Goal: Task Accomplishment & Management: Manage account settings

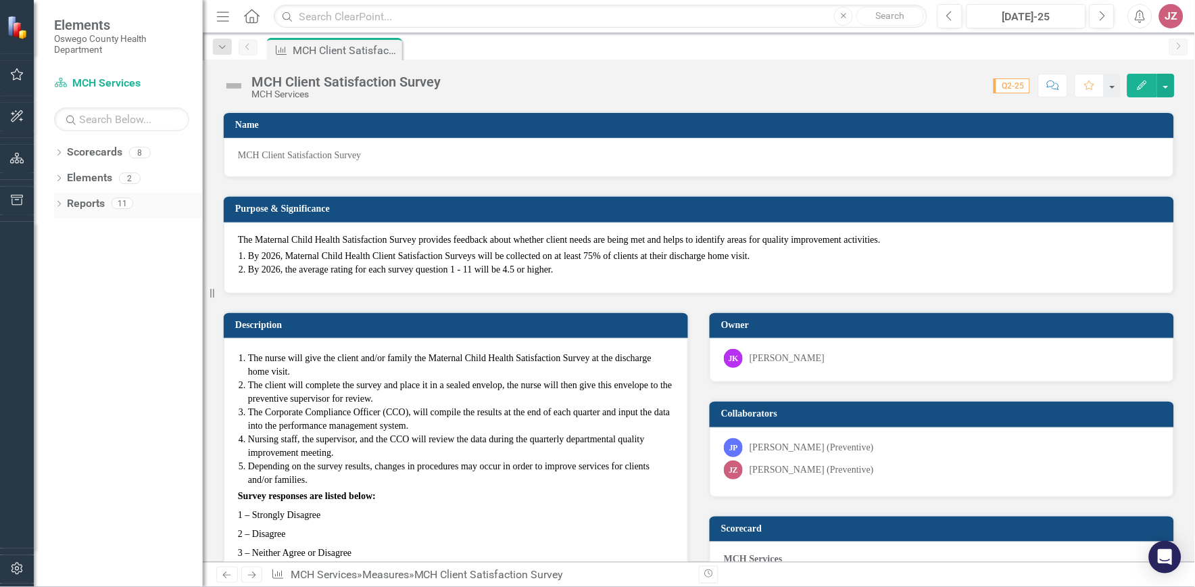
click at [57, 203] on icon "Dropdown" at bounding box center [58, 204] width 9 height 7
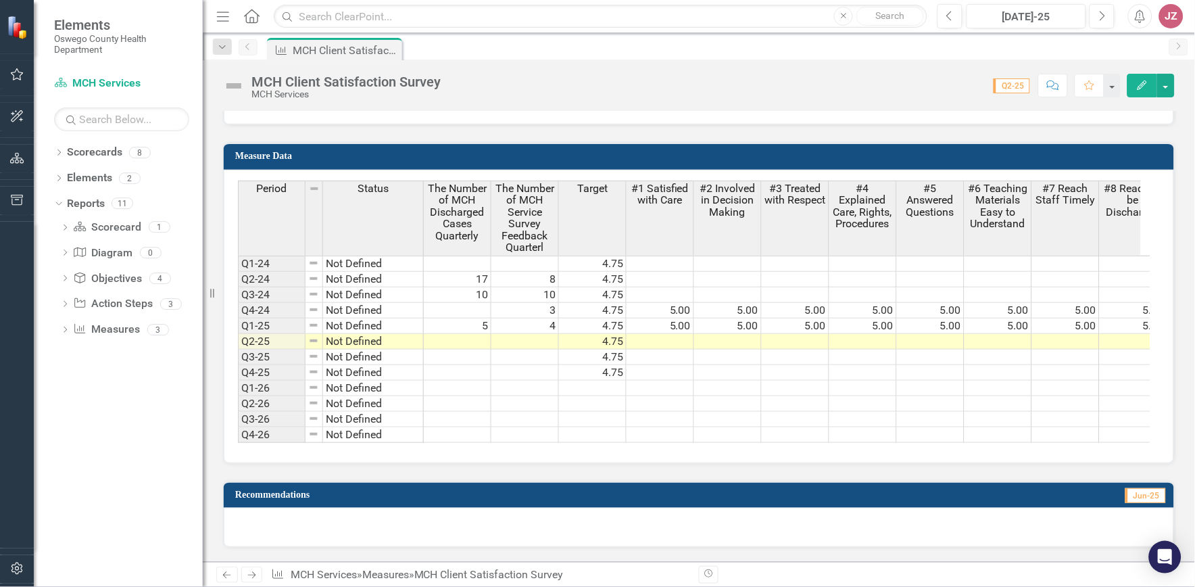
scroll to position [1352, 0]
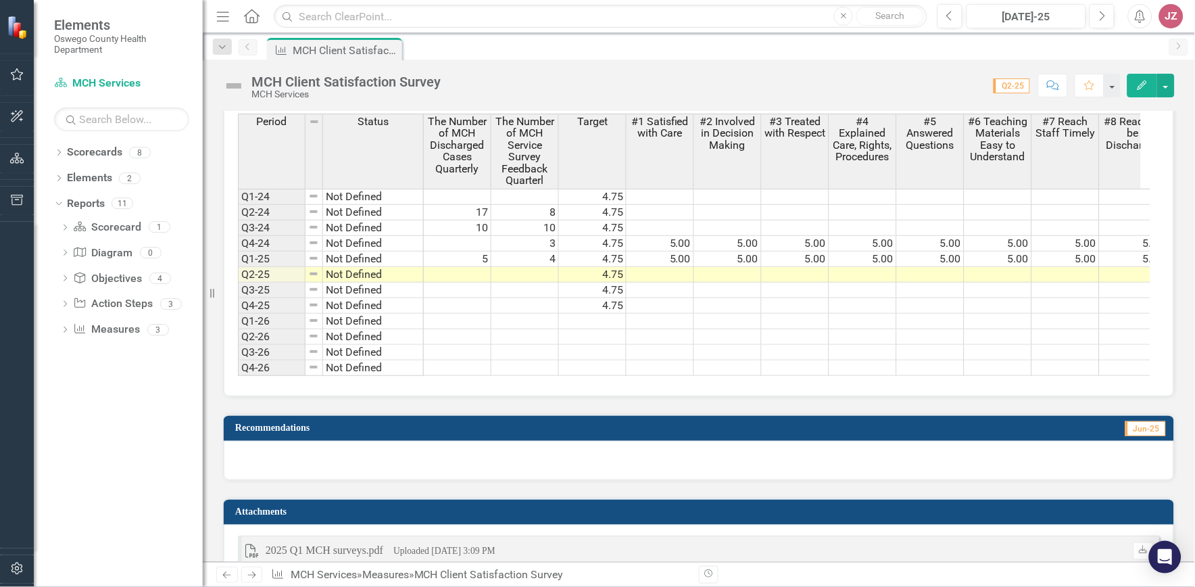
click at [467, 287] on td at bounding box center [525, 291] width 68 height 16
click at [467, 274] on td at bounding box center [525, 275] width 68 height 16
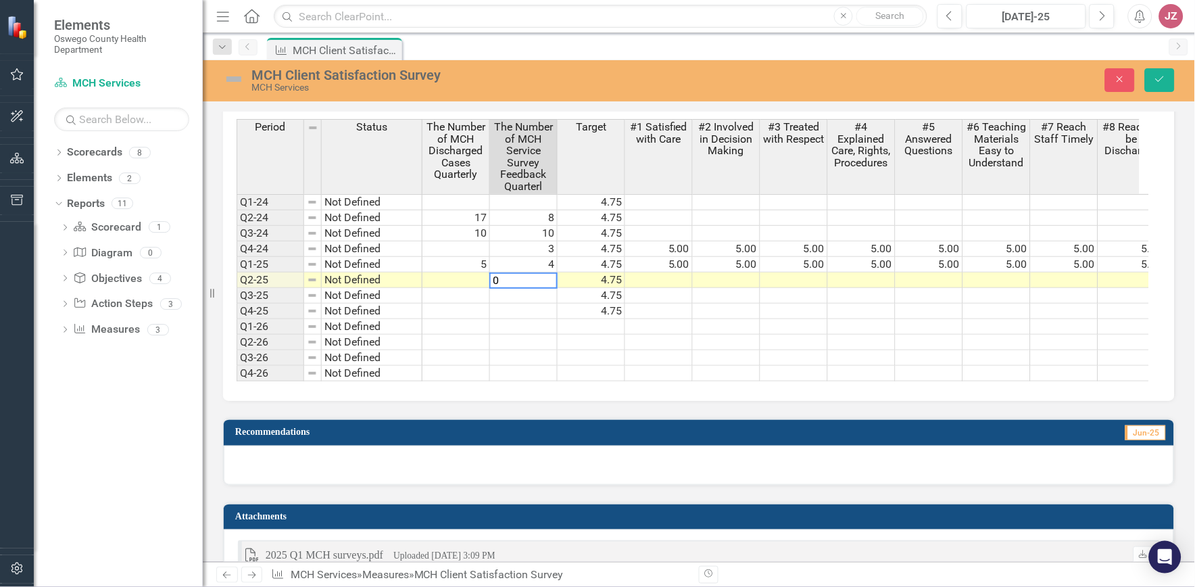
scroll to position [1357, 0]
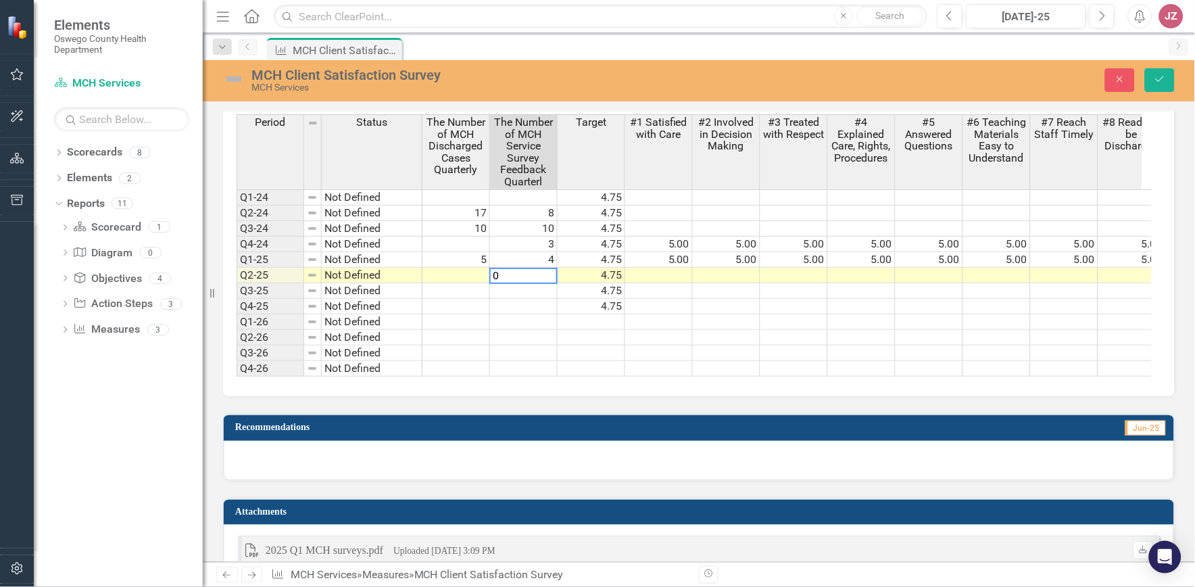
type textarea "0"
click at [467, 290] on td at bounding box center [659, 338] width 68 height 16
drag, startPoint x: 1163, startPoint y: 74, endPoint x: 706, endPoint y: 393, distance: 557.3
click at [467, 76] on icon "Save" at bounding box center [1160, 78] width 12 height 9
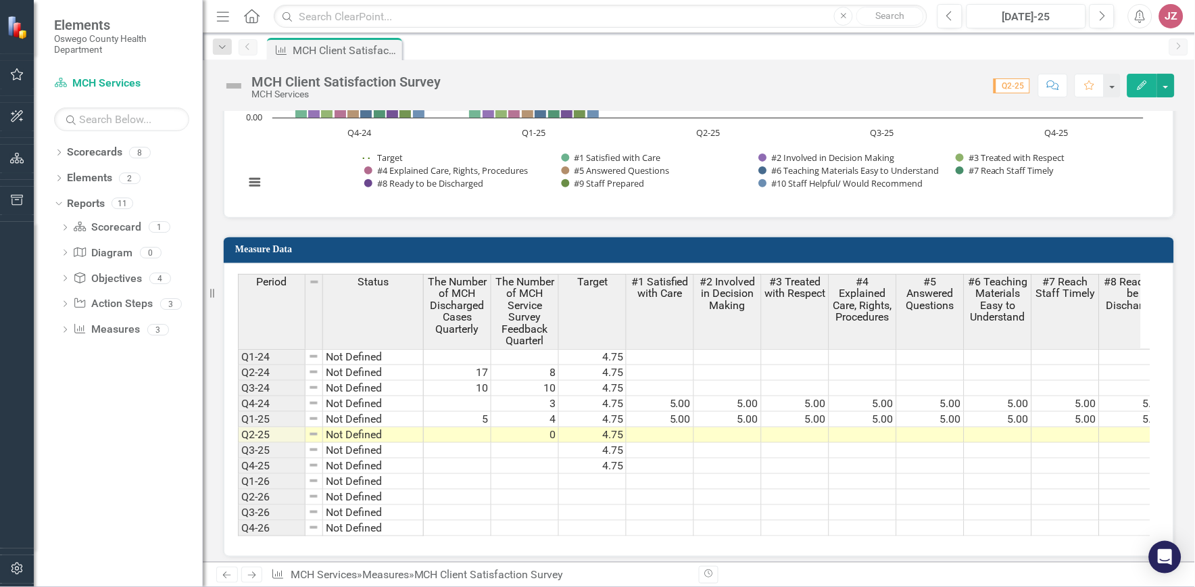
scroll to position [1201, 0]
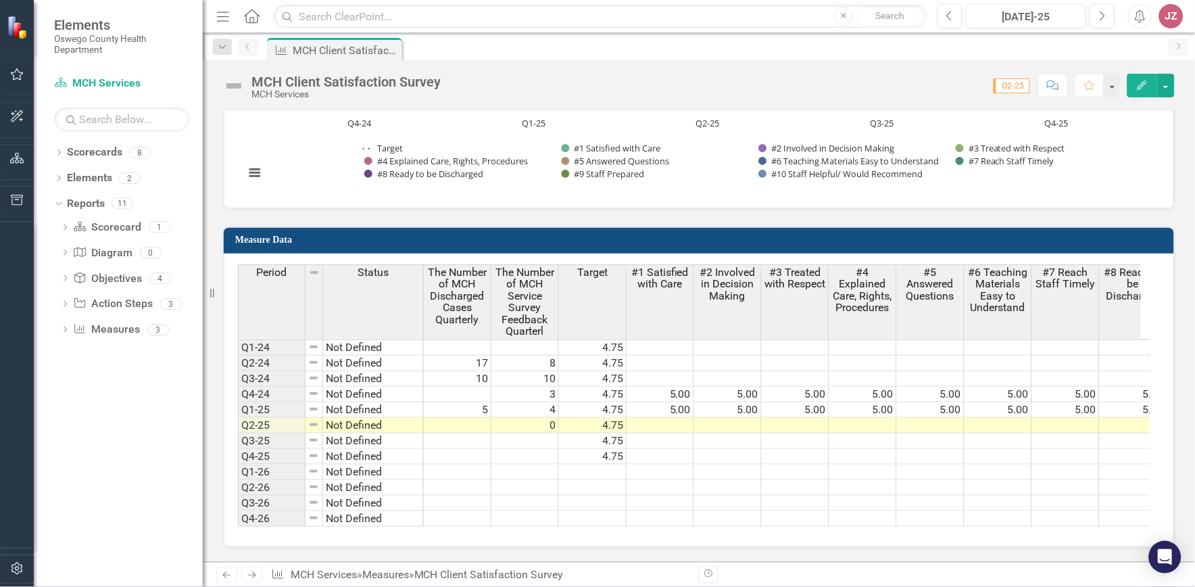
click at [467, 290] on td at bounding box center [661, 426] width 68 height 16
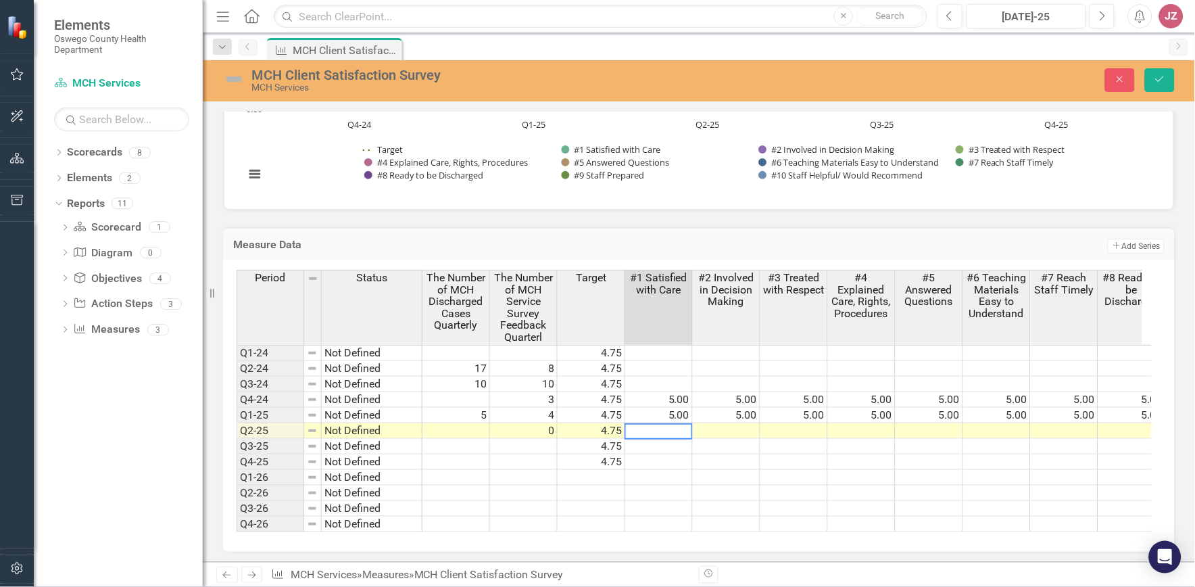
type textarea "n"
drag, startPoint x: 652, startPoint y: 426, endPoint x: 618, endPoint y: 424, distance: 34.5
click at [467, 290] on div "Period Status The Number of MCH Discharged Cases Quarterly The Number of MCH Se…" at bounding box center [694, 401] width 915 height 262
type textarea "N/A"
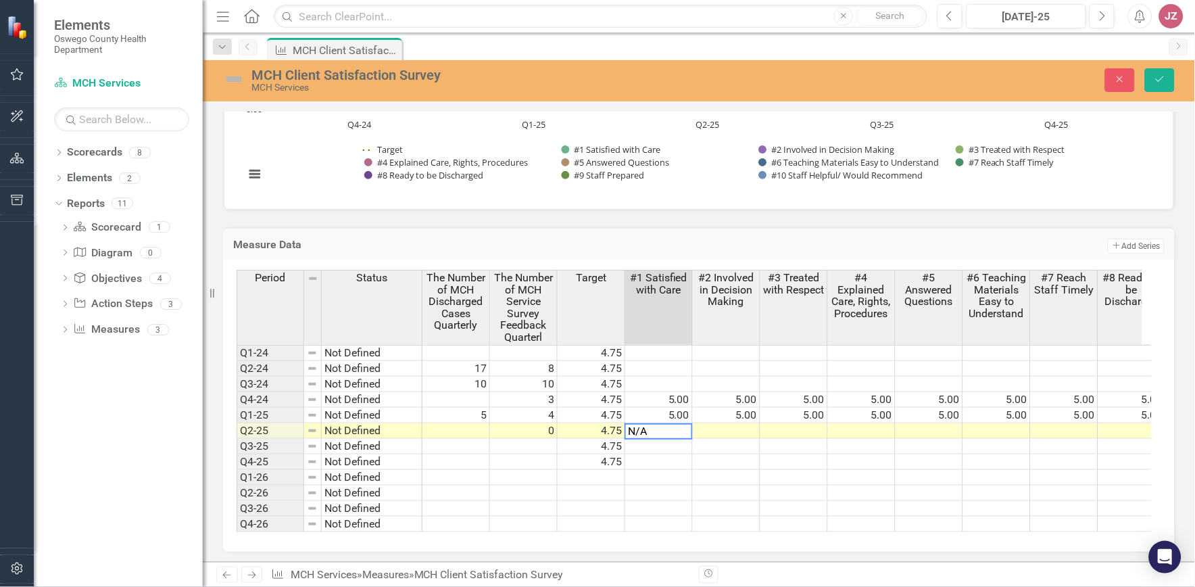
click at [467, 290] on td at bounding box center [727, 431] width 68 height 16
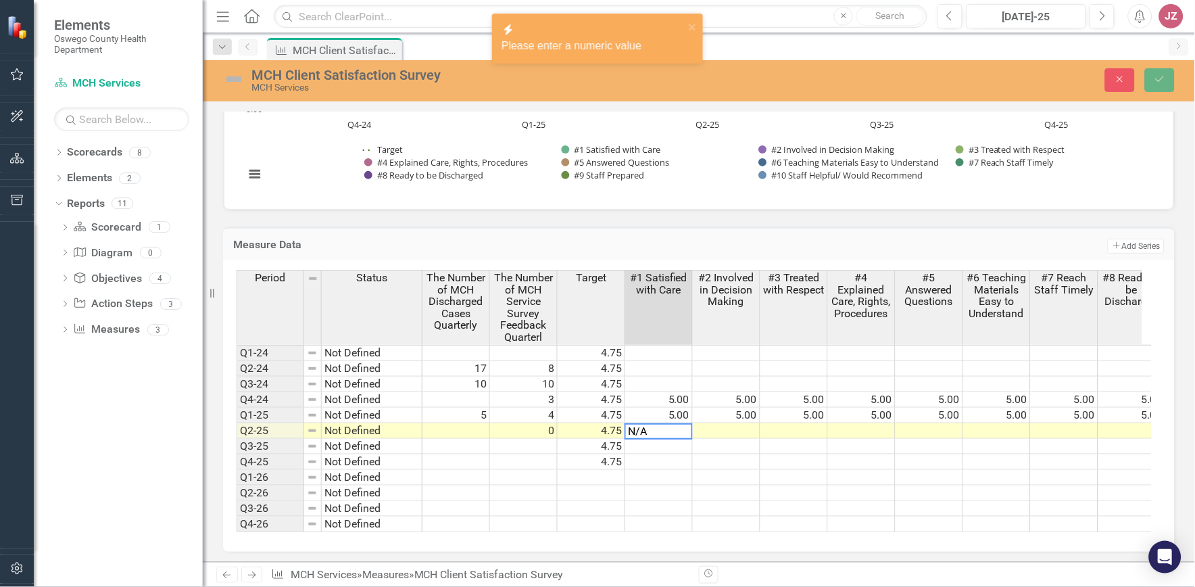
click at [467, 290] on td at bounding box center [727, 431] width 68 height 16
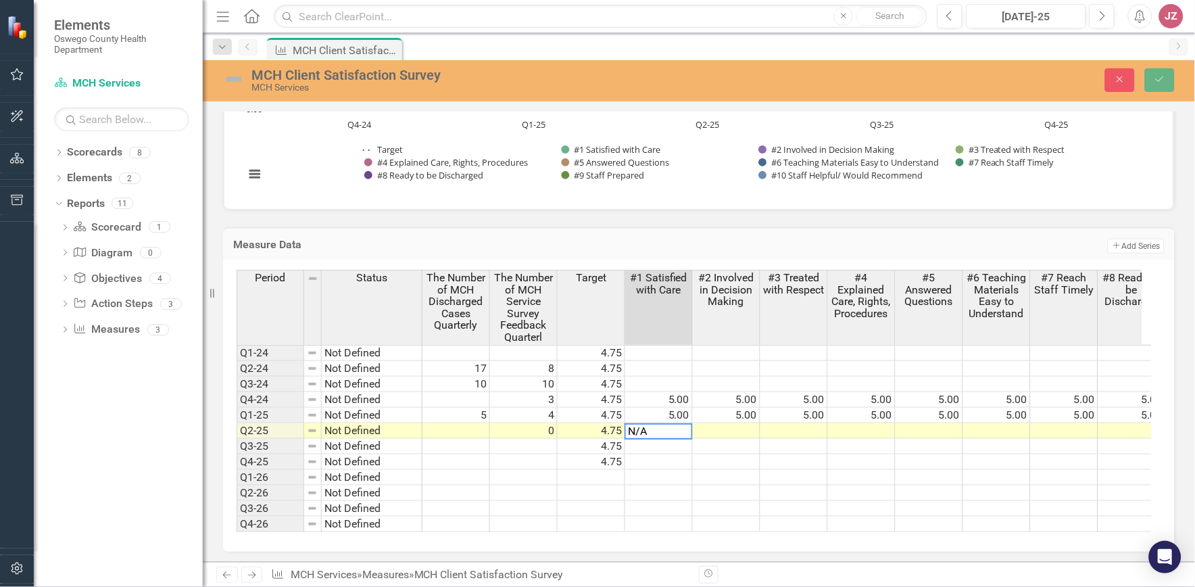
drag, startPoint x: 652, startPoint y: 426, endPoint x: 611, endPoint y: 422, distance: 40.8
click at [467, 290] on div "Period Status The Number of MCH Discharged Cases Quarterly The Number of MCH Se…" at bounding box center [694, 401] width 915 height 262
click at [467, 290] on td at bounding box center [659, 493] width 68 height 16
click at [467, 86] on button "Save" at bounding box center [1160, 80] width 30 height 24
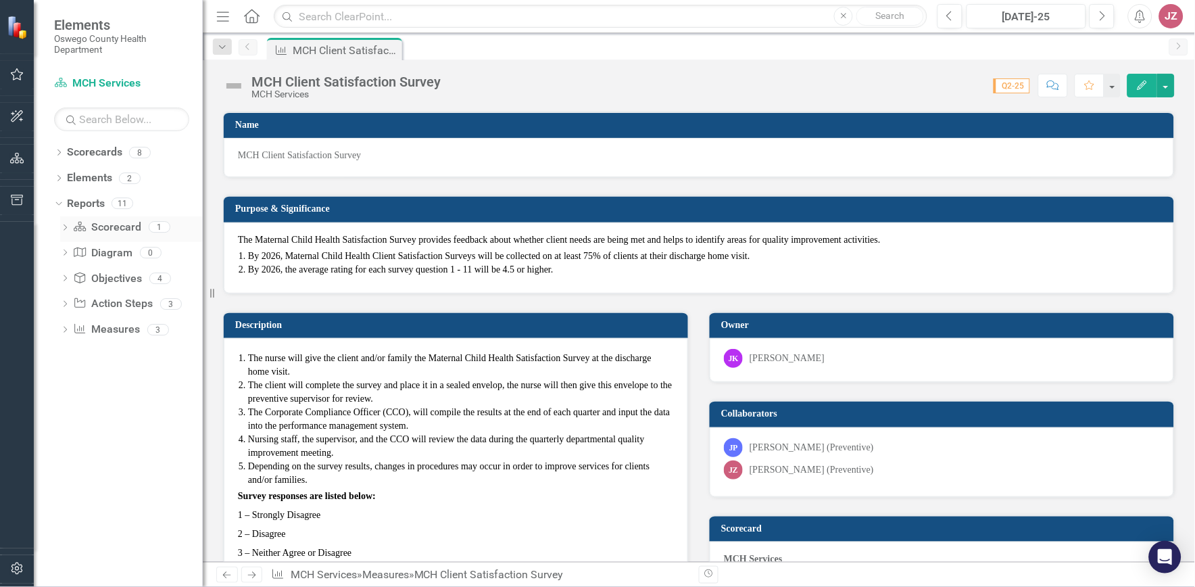
click at [63, 227] on icon "Dropdown" at bounding box center [64, 228] width 9 height 7
click at [63, 276] on icon "Dropdown" at bounding box center [64, 276] width 9 height 7
click at [63, 228] on icon "Dropdown" at bounding box center [64, 228] width 9 height 7
click at [66, 290] on icon "Dropdown" at bounding box center [64, 302] width 9 height 7
click at [64, 231] on icon "Dropdown" at bounding box center [64, 228] width 9 height 7
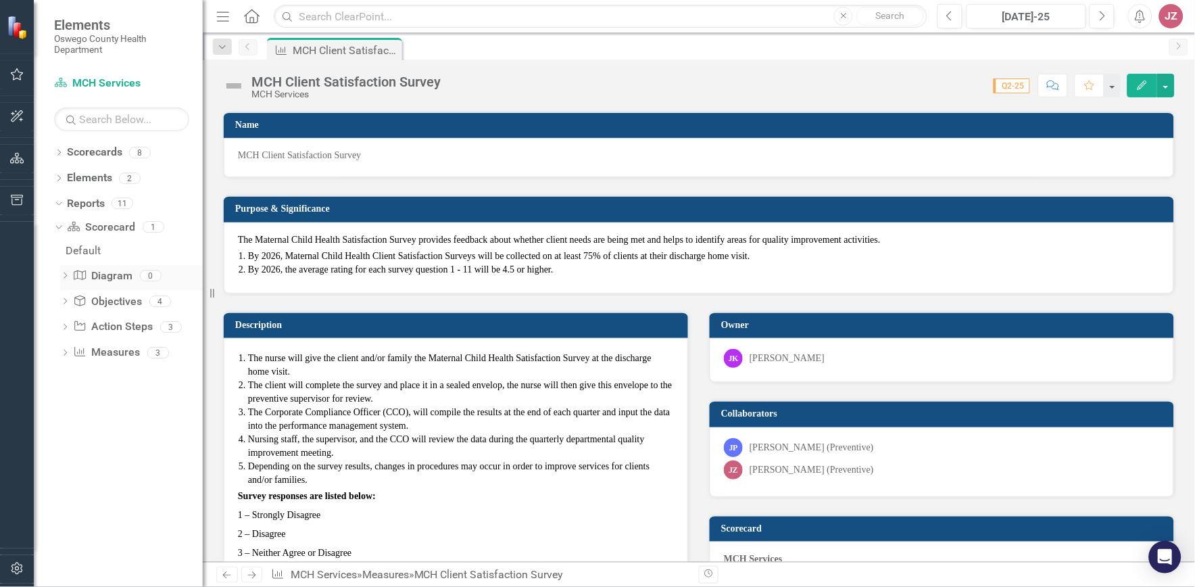
click at [64, 267] on div "Dropdown Diagram Diagram 0" at bounding box center [131, 278] width 143 height 26
click at [57, 153] on icon "Dropdown" at bounding box center [58, 153] width 9 height 7
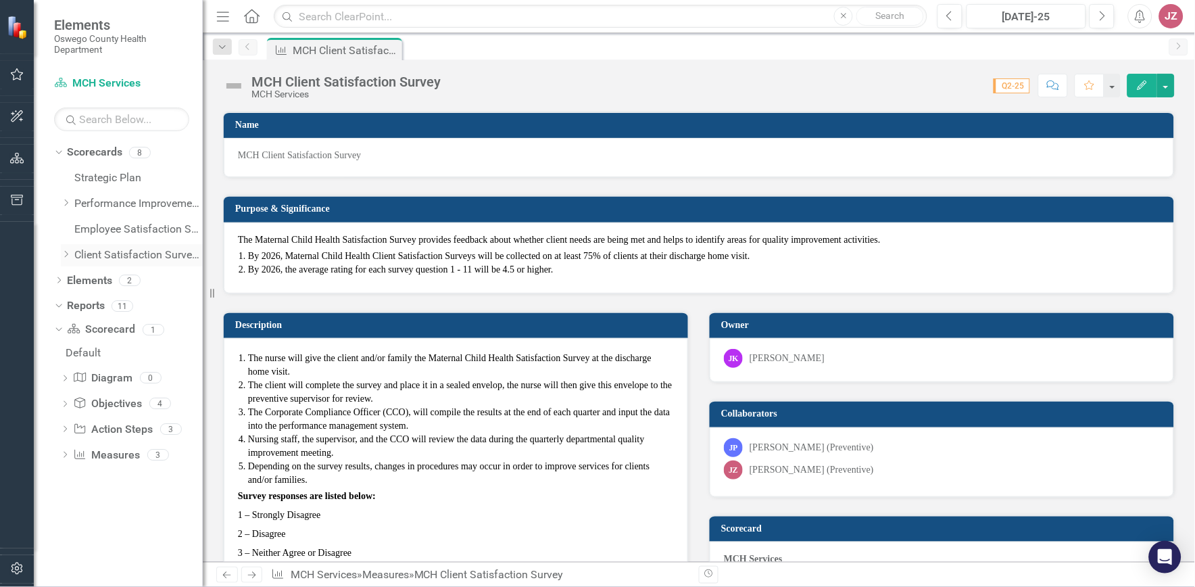
click at [84, 254] on link "Client Satisfaction Surveys" at bounding box center [138, 255] width 128 height 16
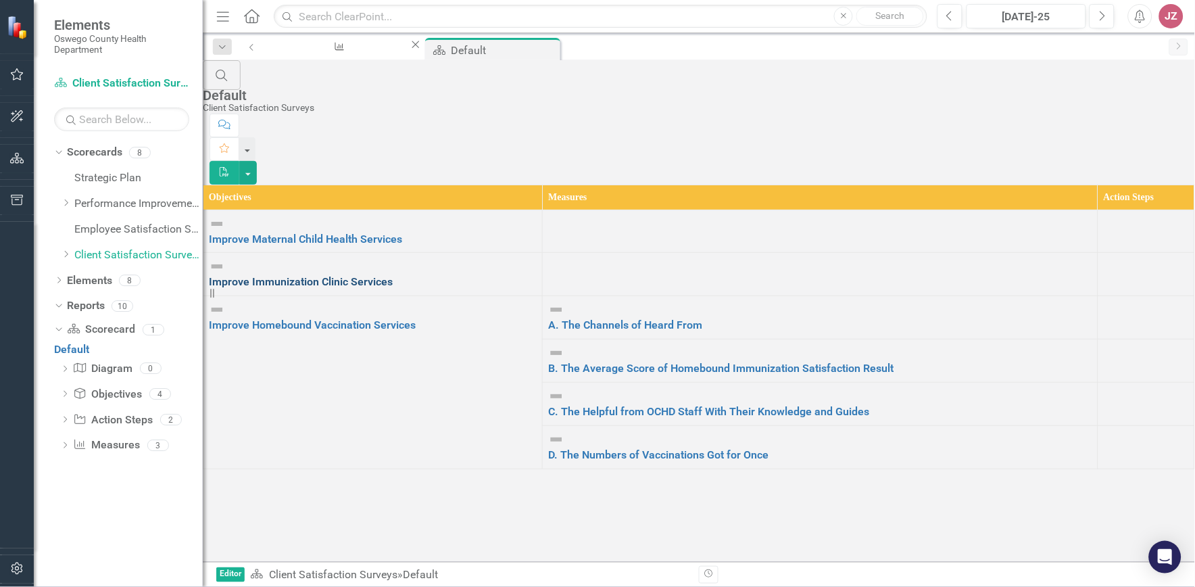
click at [319, 274] on link "Improve Immunization Clinic Services" at bounding box center [373, 282] width 328 height 16
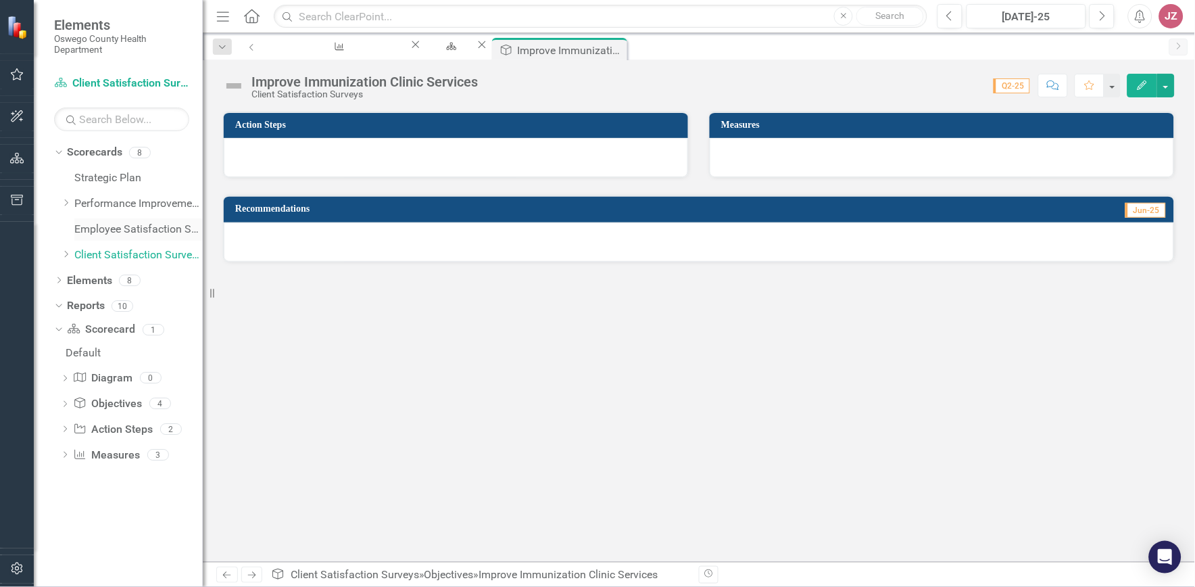
click at [113, 228] on link "Employee Satisfaction Survey" at bounding box center [138, 230] width 128 height 16
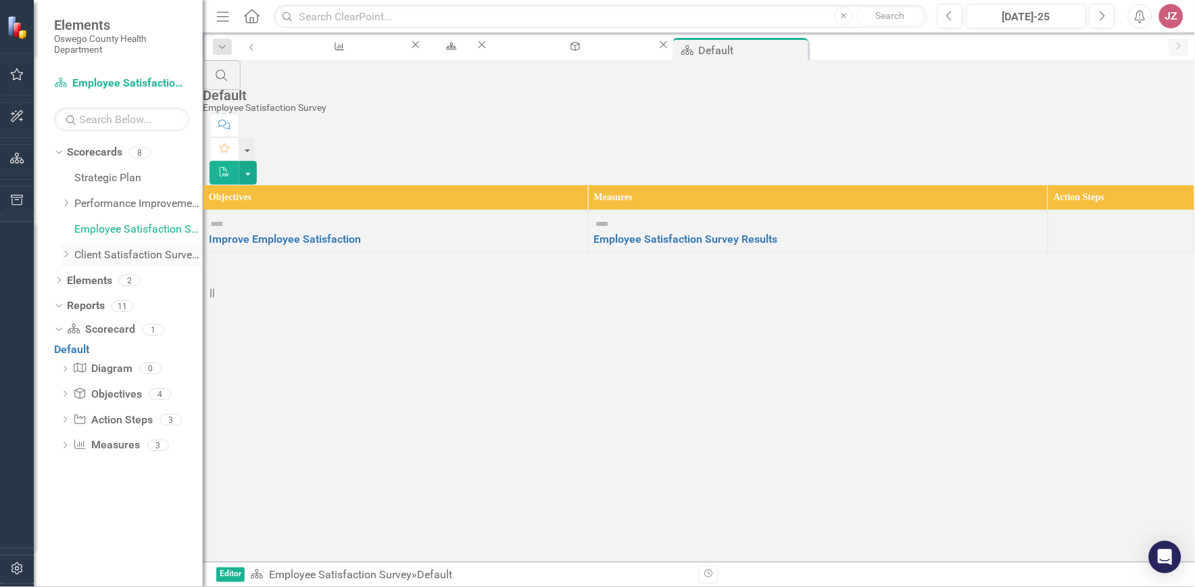
click at [107, 254] on link "Client Satisfaction Surveys" at bounding box center [138, 255] width 128 height 16
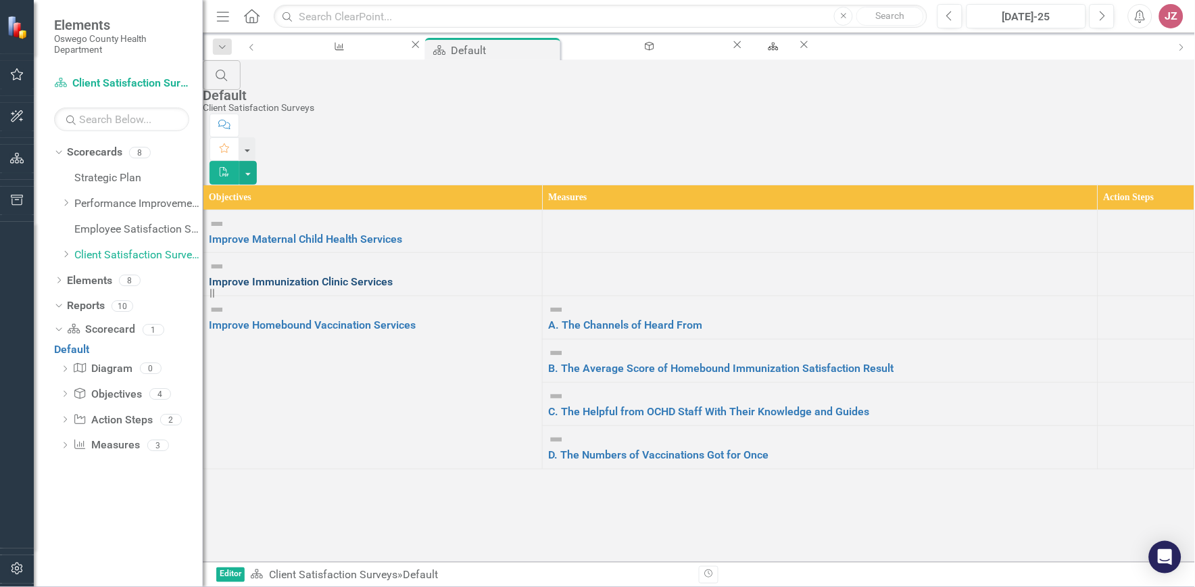
click at [318, 274] on link "Improve Immunization Clinic Services" at bounding box center [373, 282] width 328 height 16
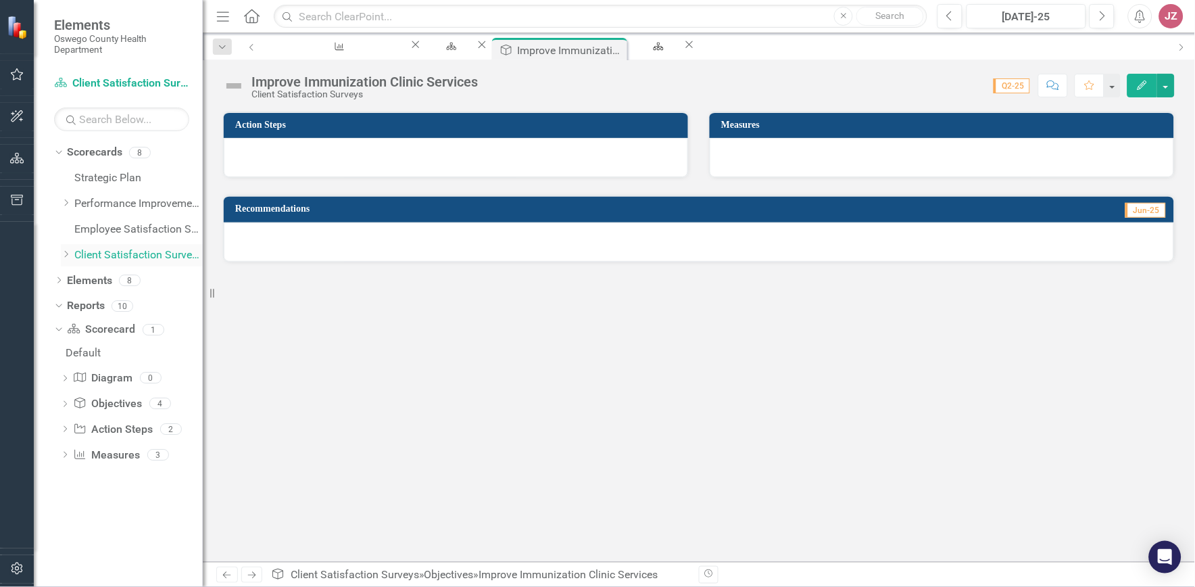
click at [65, 254] on icon "Dropdown" at bounding box center [66, 254] width 10 height 8
click at [104, 290] on link "Immunization Clinic Satisfaction Survey" at bounding box center [138, 293] width 128 height 16
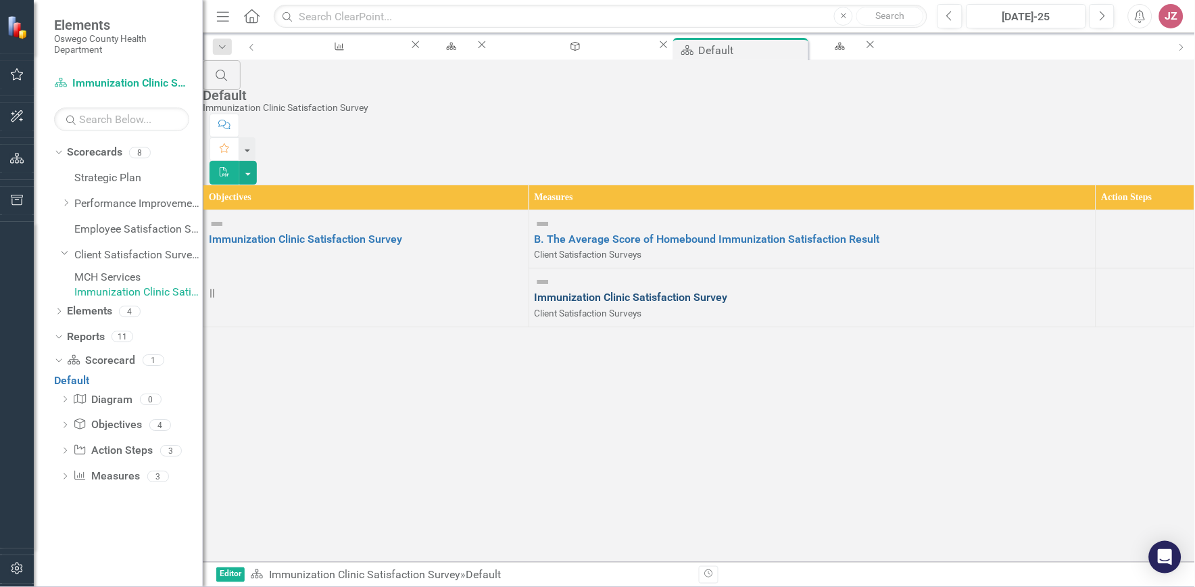
click at [467, 290] on link "Immunization Clinic Satisfaction Survey" at bounding box center [813, 298] width 556 height 16
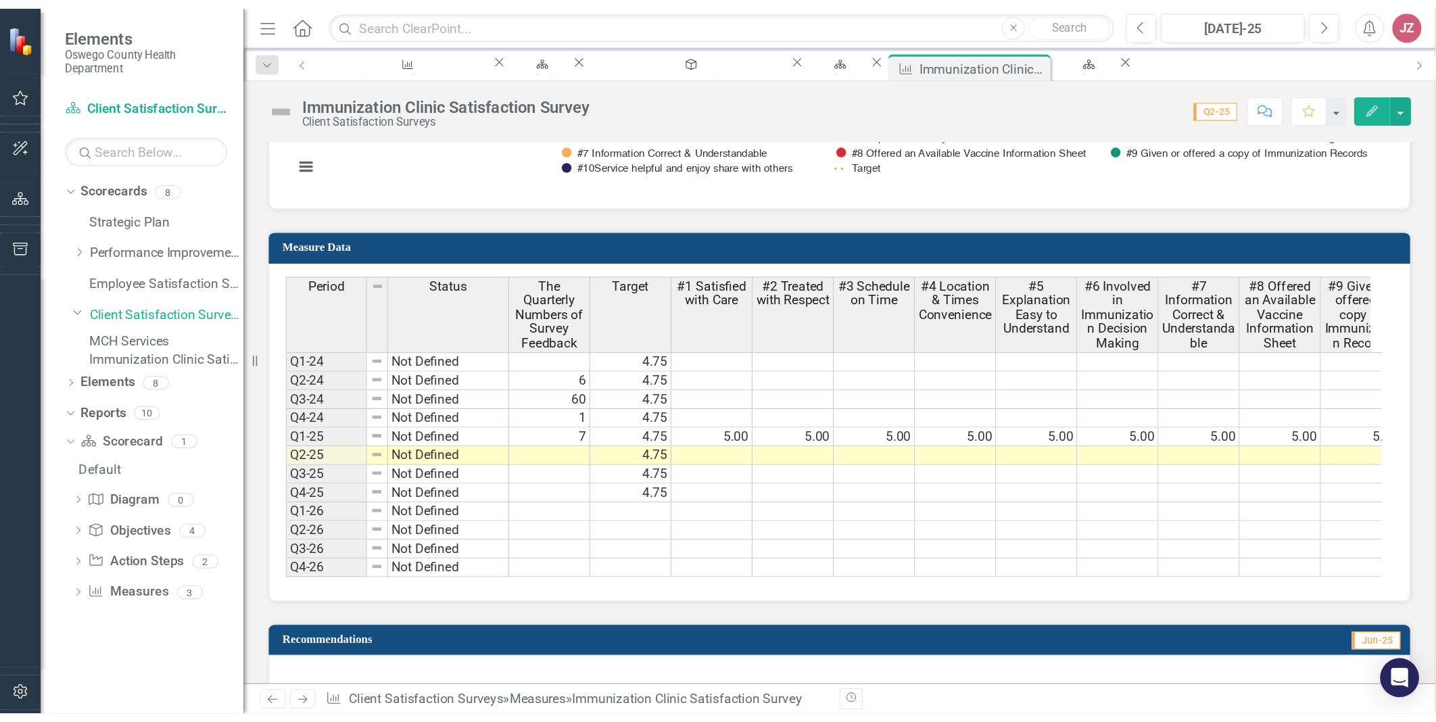
scroll to position [1200, 0]
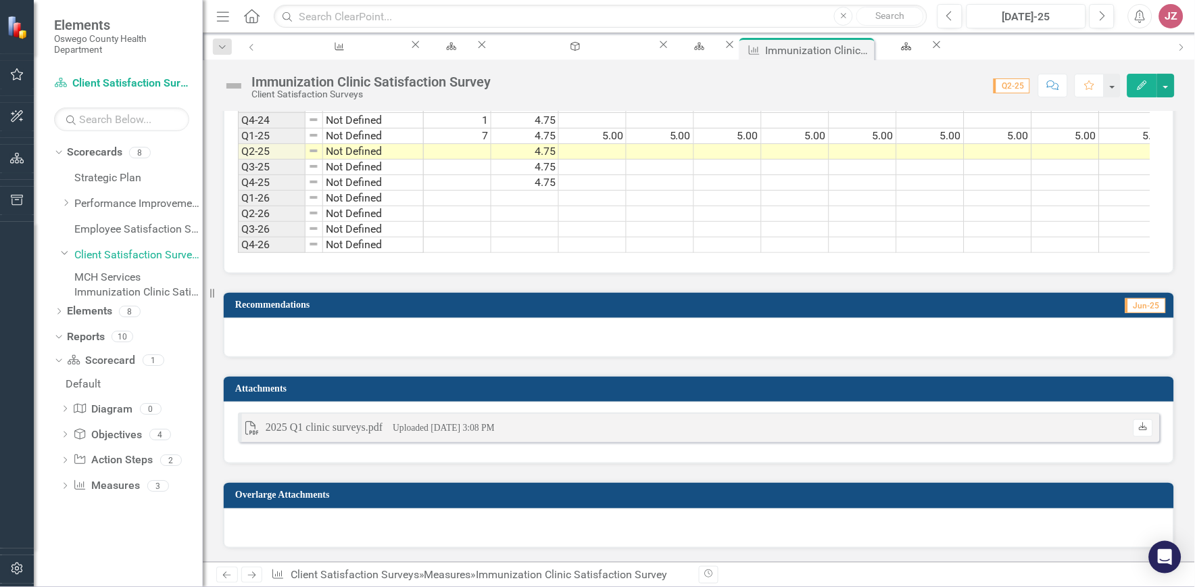
click at [467, 290] on icon at bounding box center [1143, 427] width 8 height 8
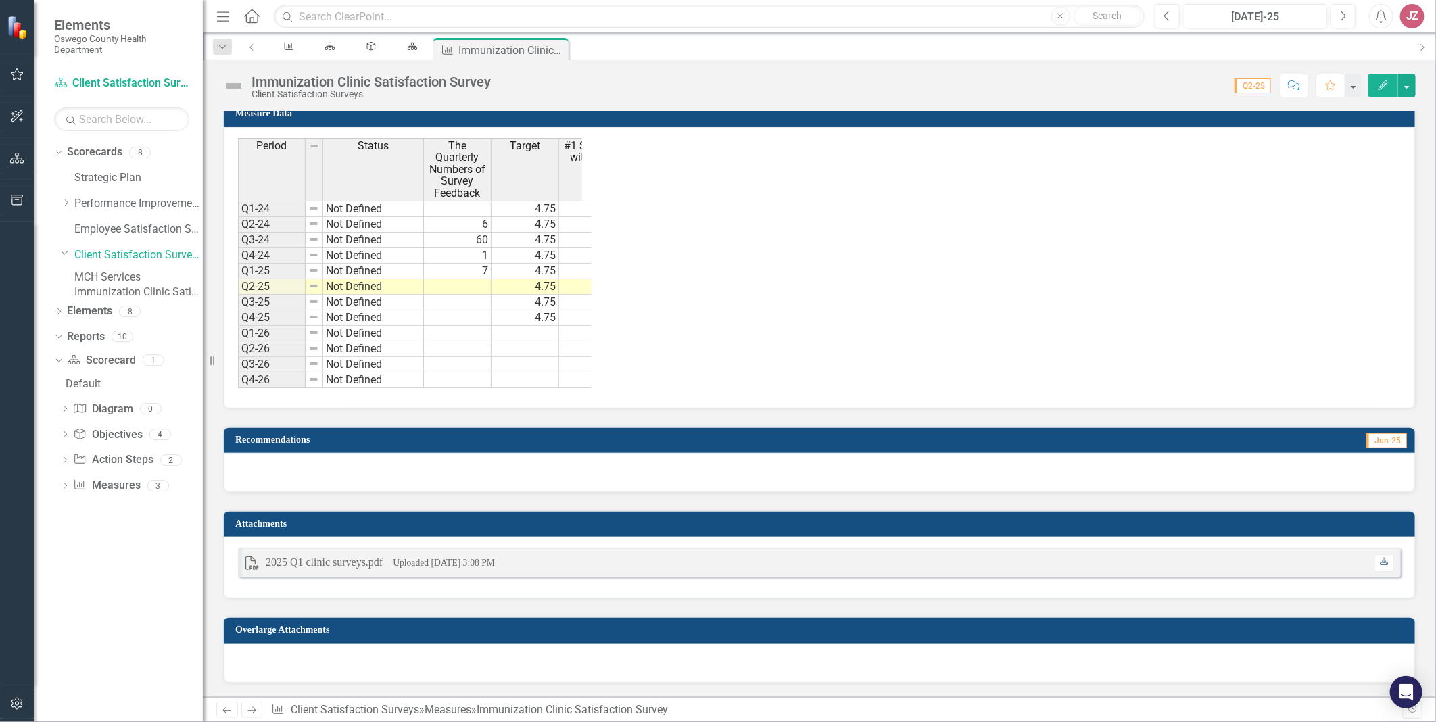
scroll to position [1065, 0]
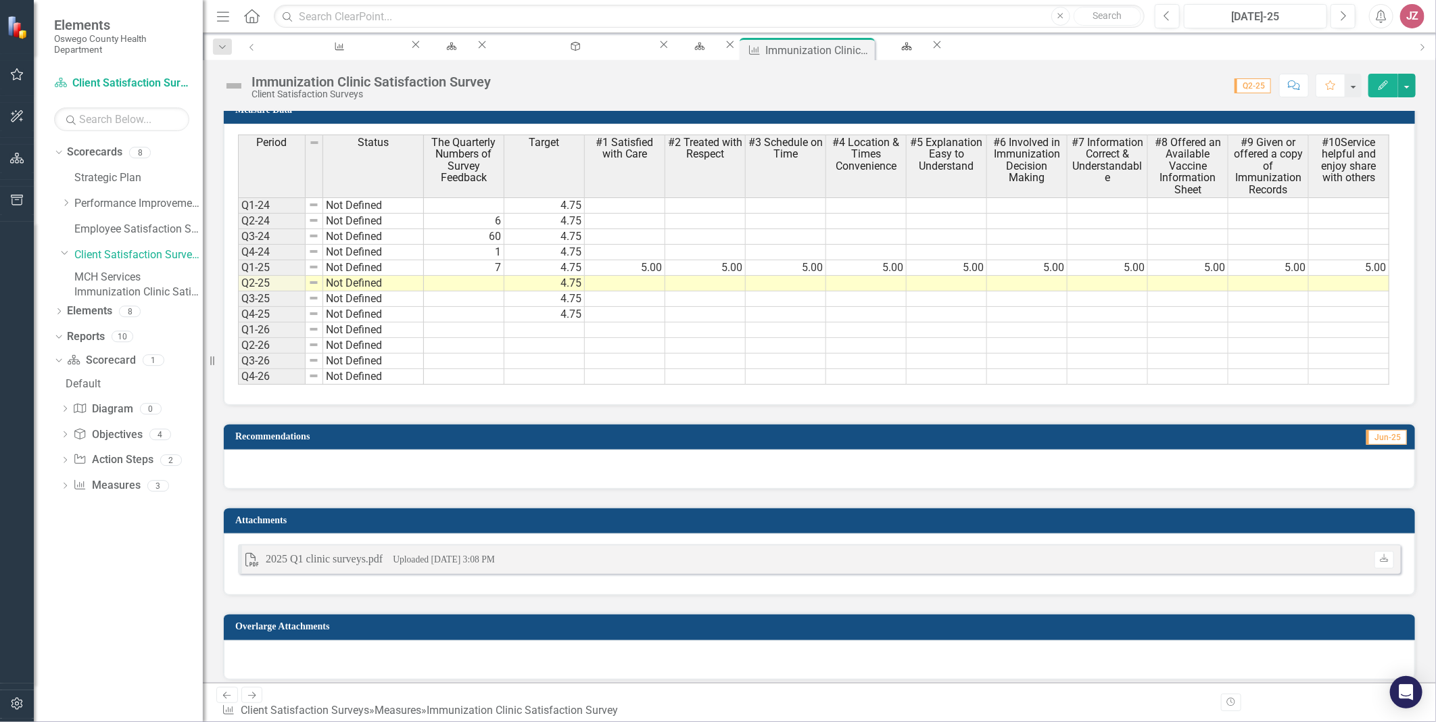
click at [467, 290] on td "4.75" at bounding box center [544, 299] width 80 height 16
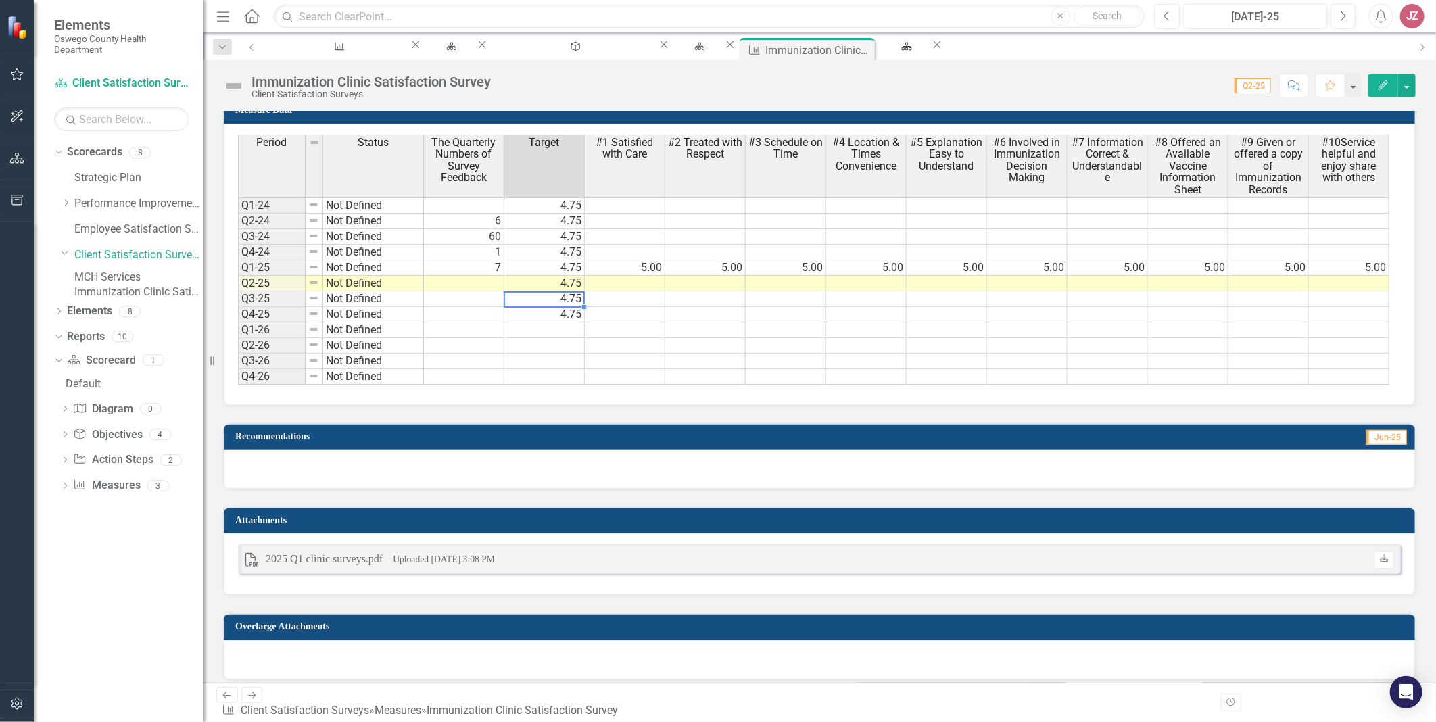
click at [238, 290] on div "Period Status The Quarterly Numbers of Survey Feedback Target #1 Satisfied with…" at bounding box center [238, 260] width 0 height 250
click at [467, 282] on td at bounding box center [464, 284] width 80 height 16
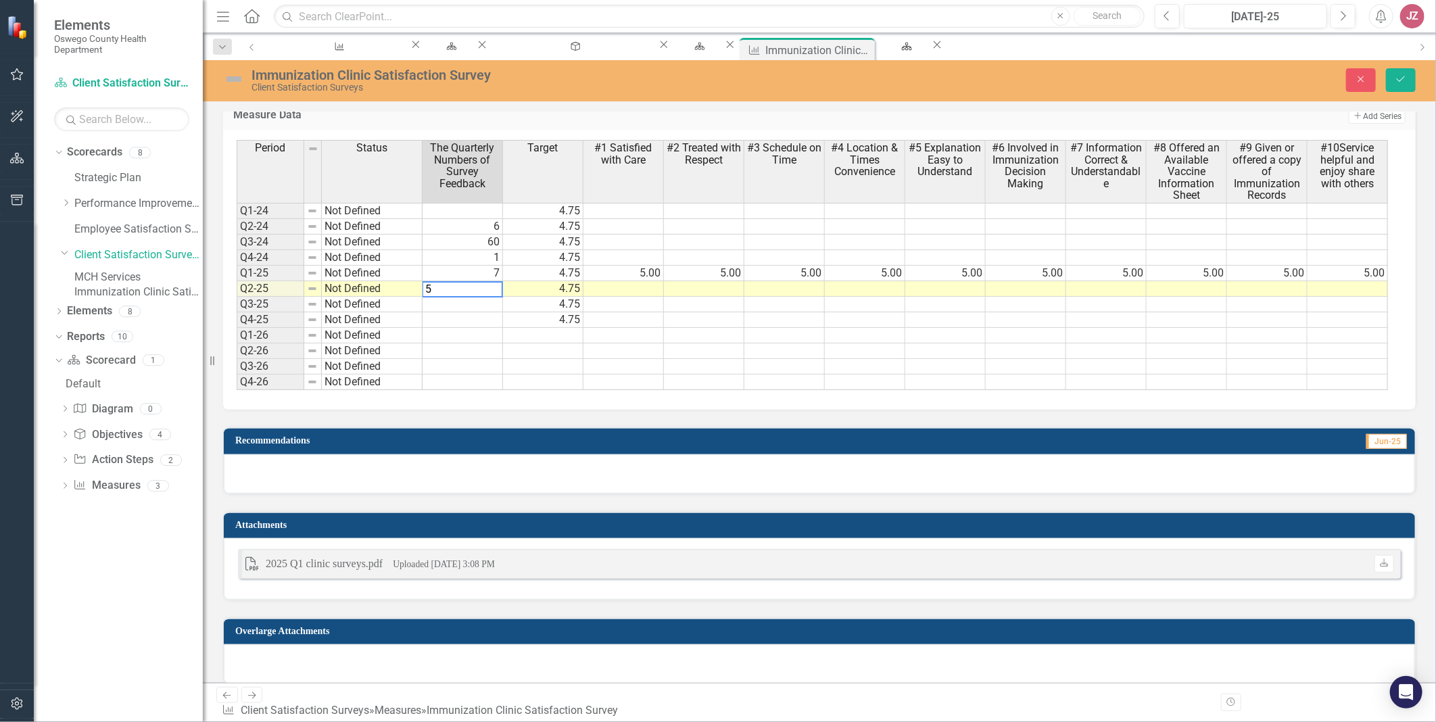
click at [467, 281] on td at bounding box center [623, 289] width 80 height 16
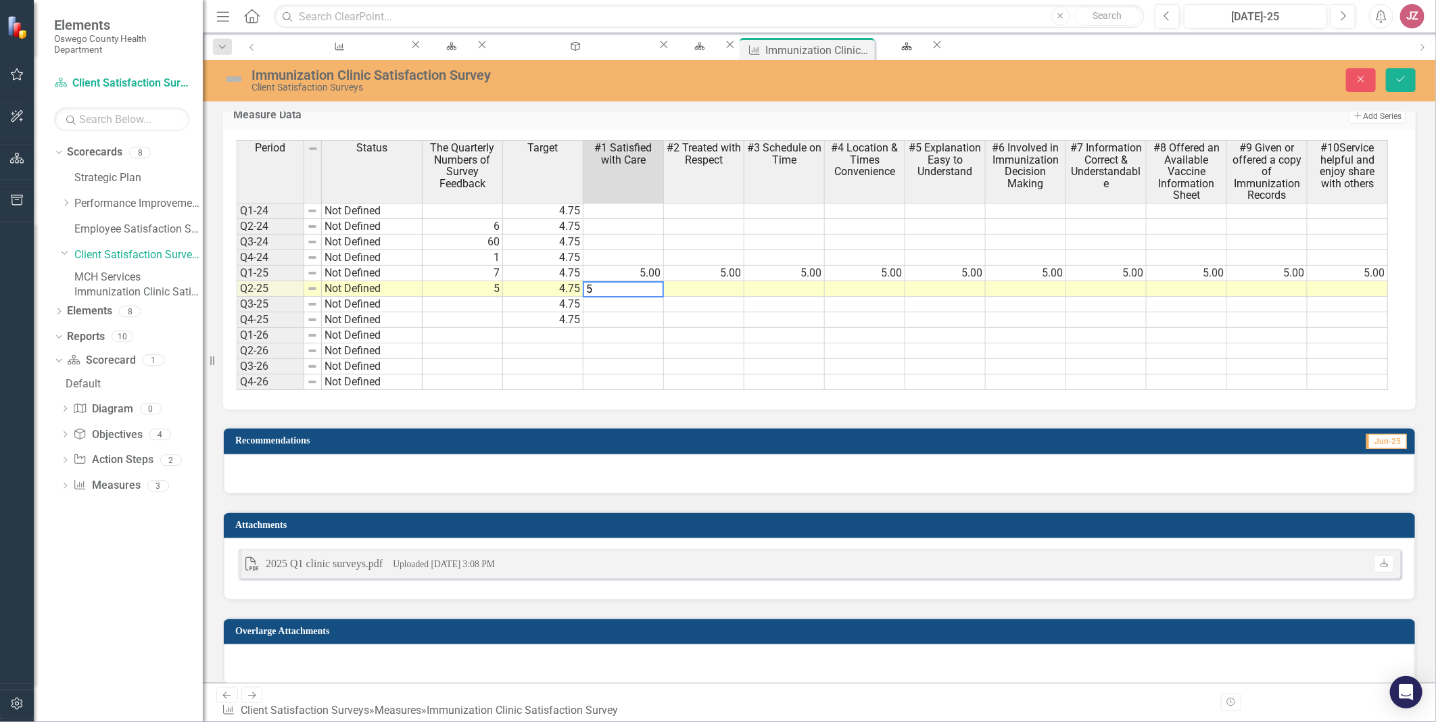
click at [467, 281] on td at bounding box center [704, 289] width 80 height 16
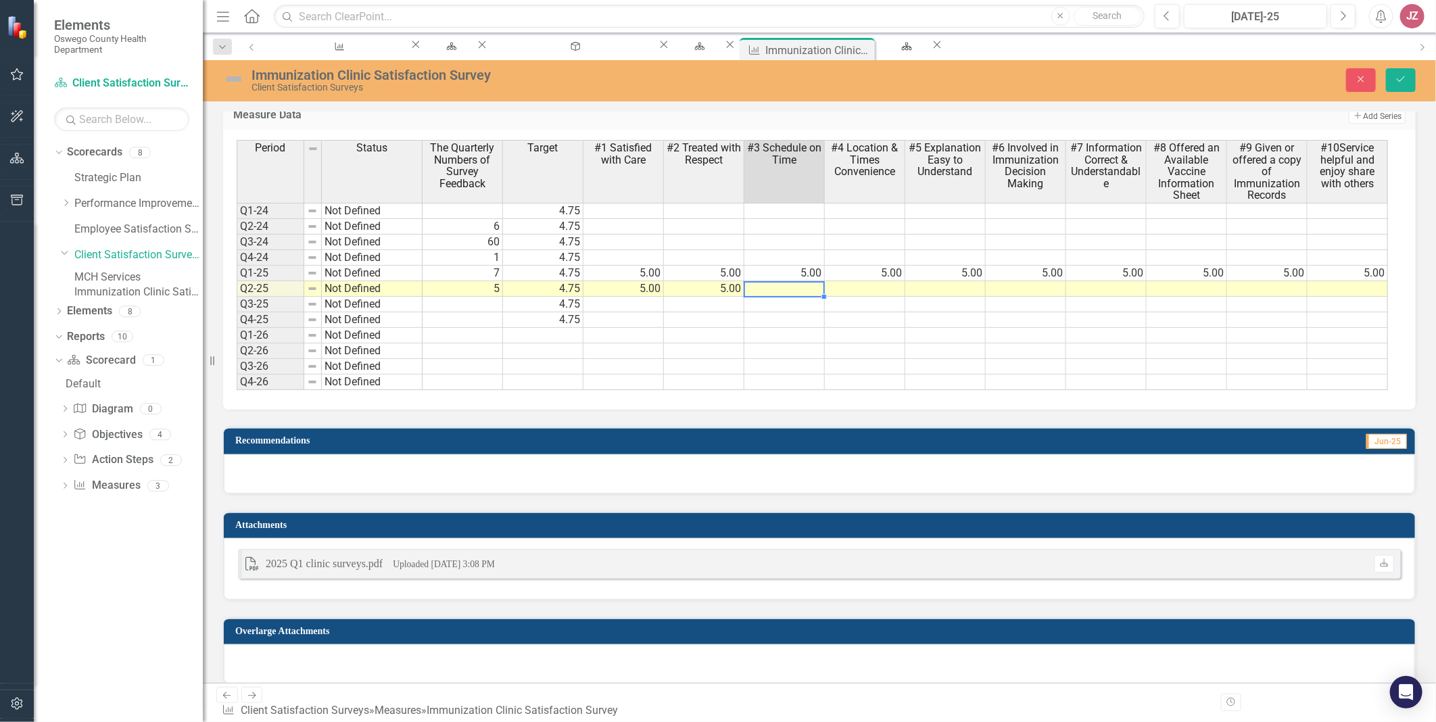
click at [467, 287] on td at bounding box center [784, 289] width 80 height 16
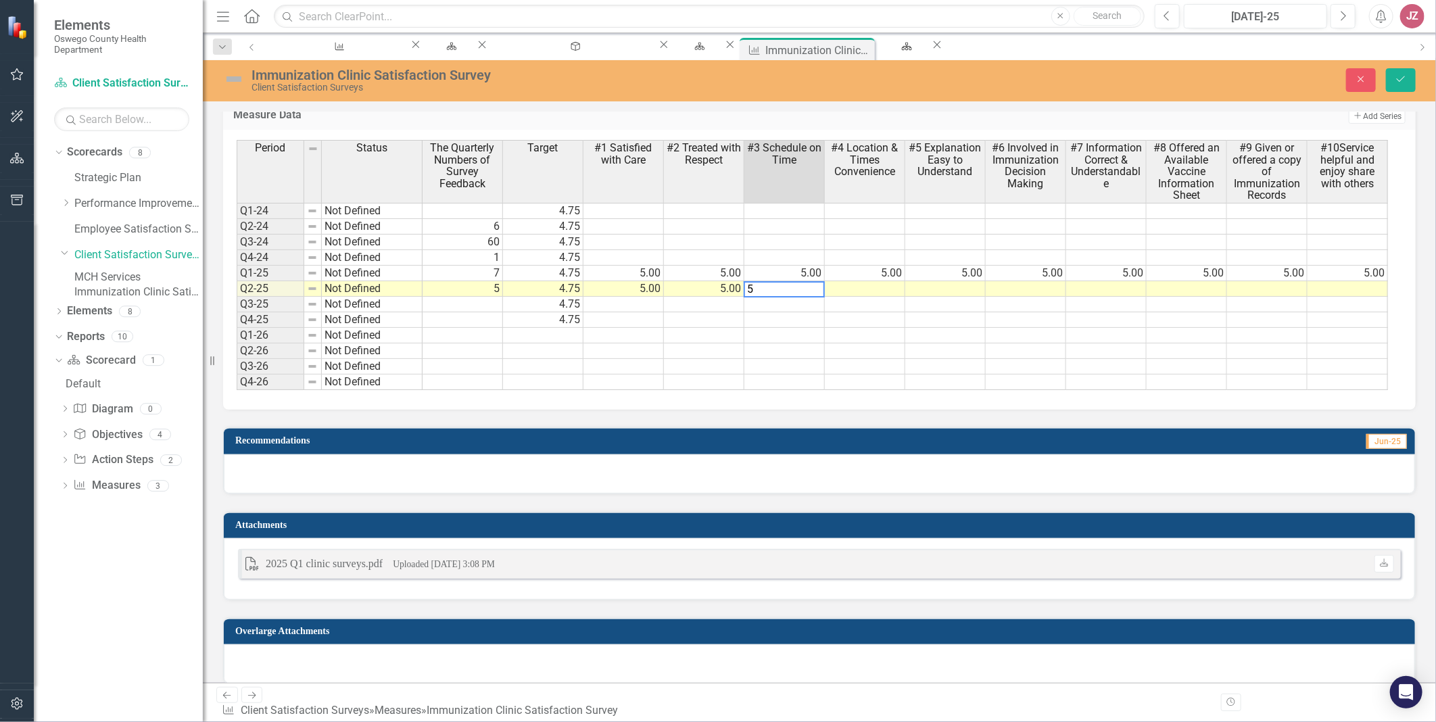
click at [467, 283] on td at bounding box center [865, 289] width 80 height 16
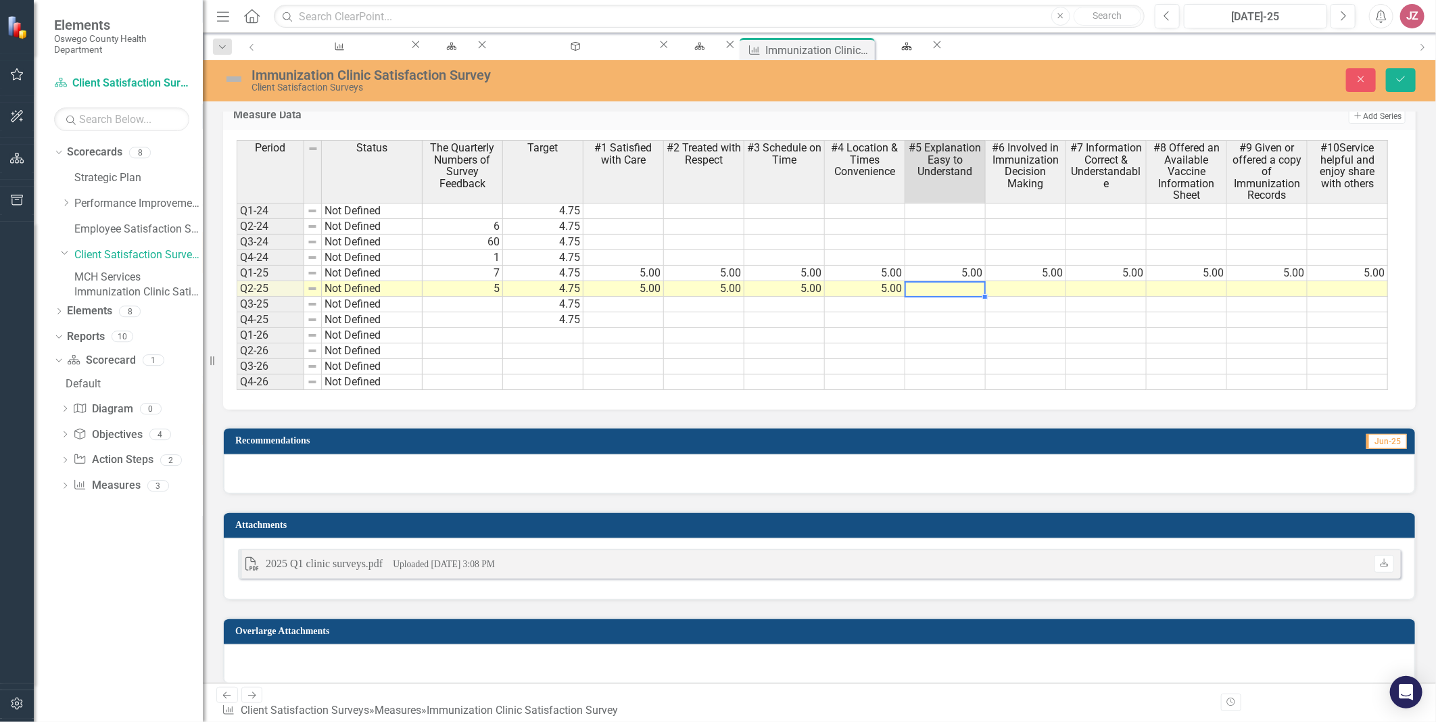
click at [467, 289] on td at bounding box center [945, 289] width 80 height 16
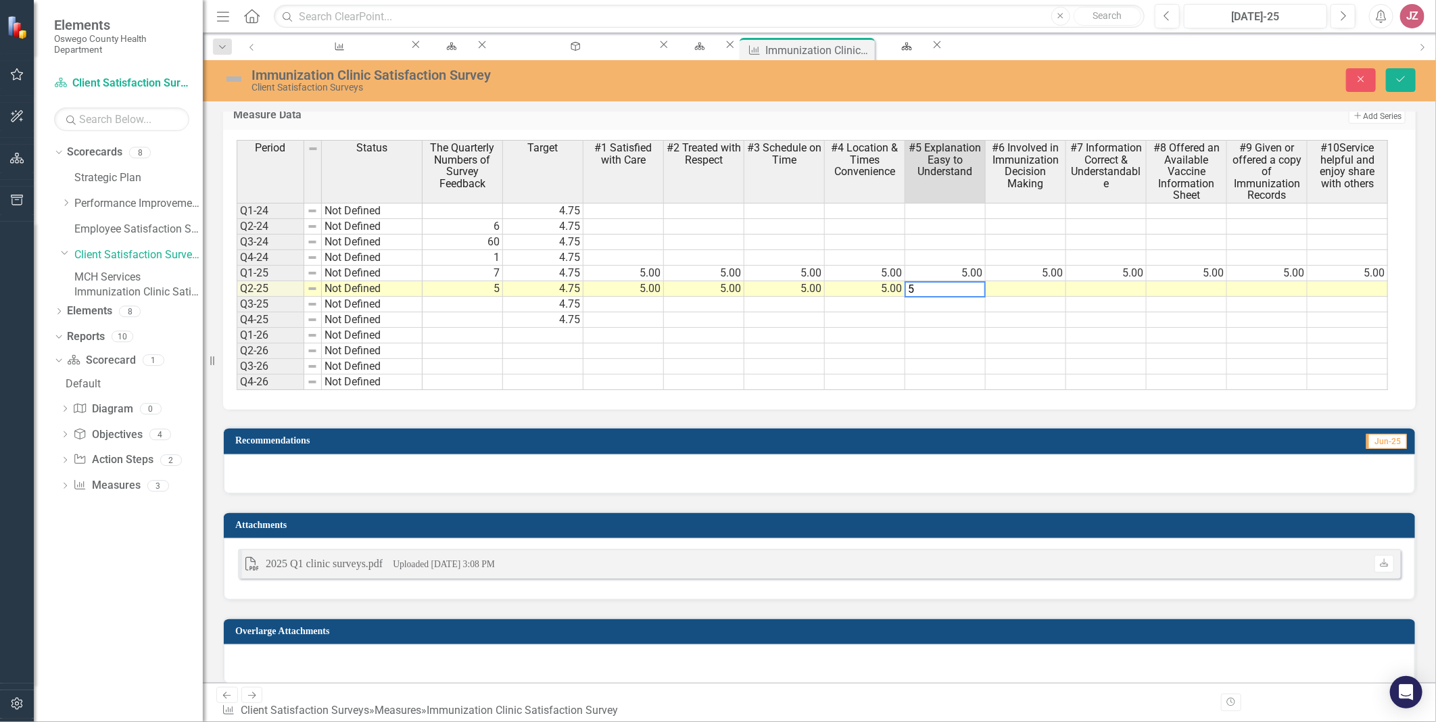
click at [467, 288] on td at bounding box center [1026, 289] width 80 height 16
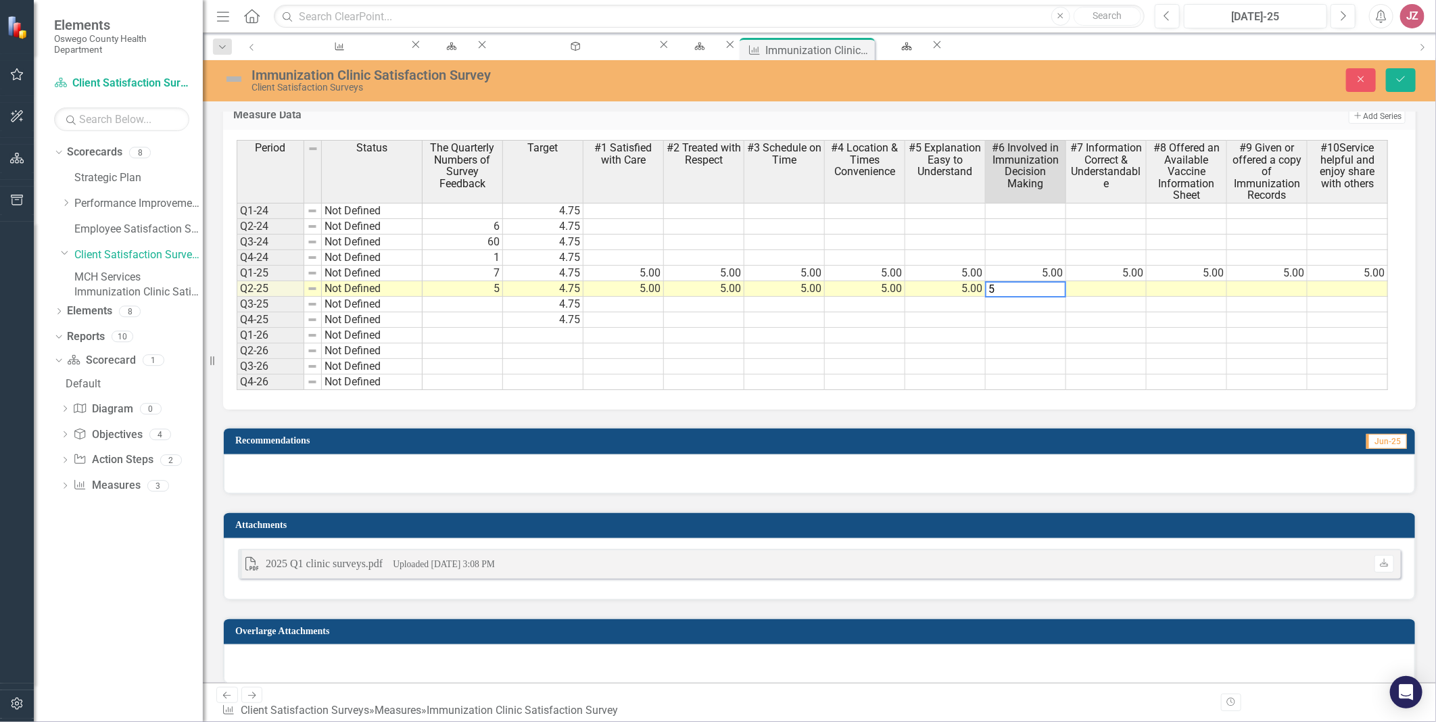
click at [467, 281] on td at bounding box center [1106, 289] width 80 height 16
click at [467, 289] on td at bounding box center [1186, 289] width 80 height 16
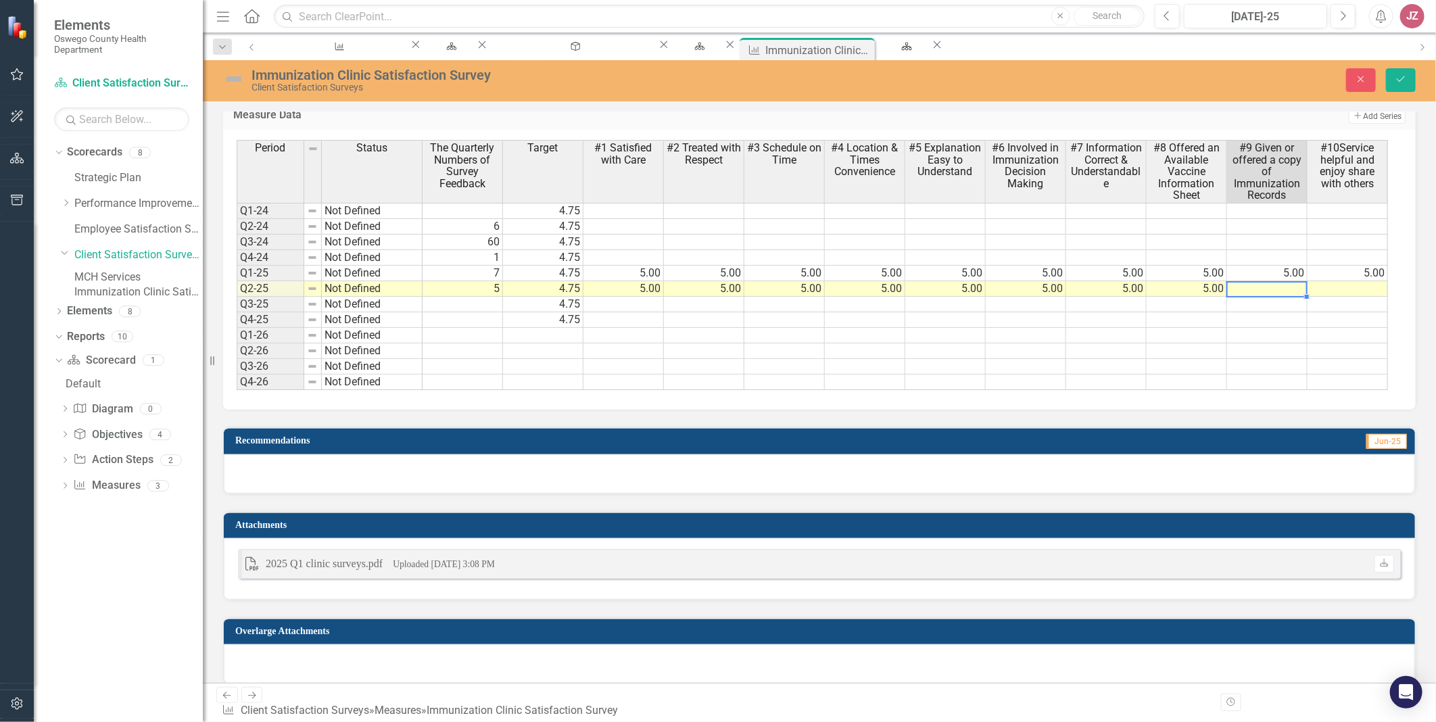
click at [467, 288] on td at bounding box center [1267, 289] width 80 height 16
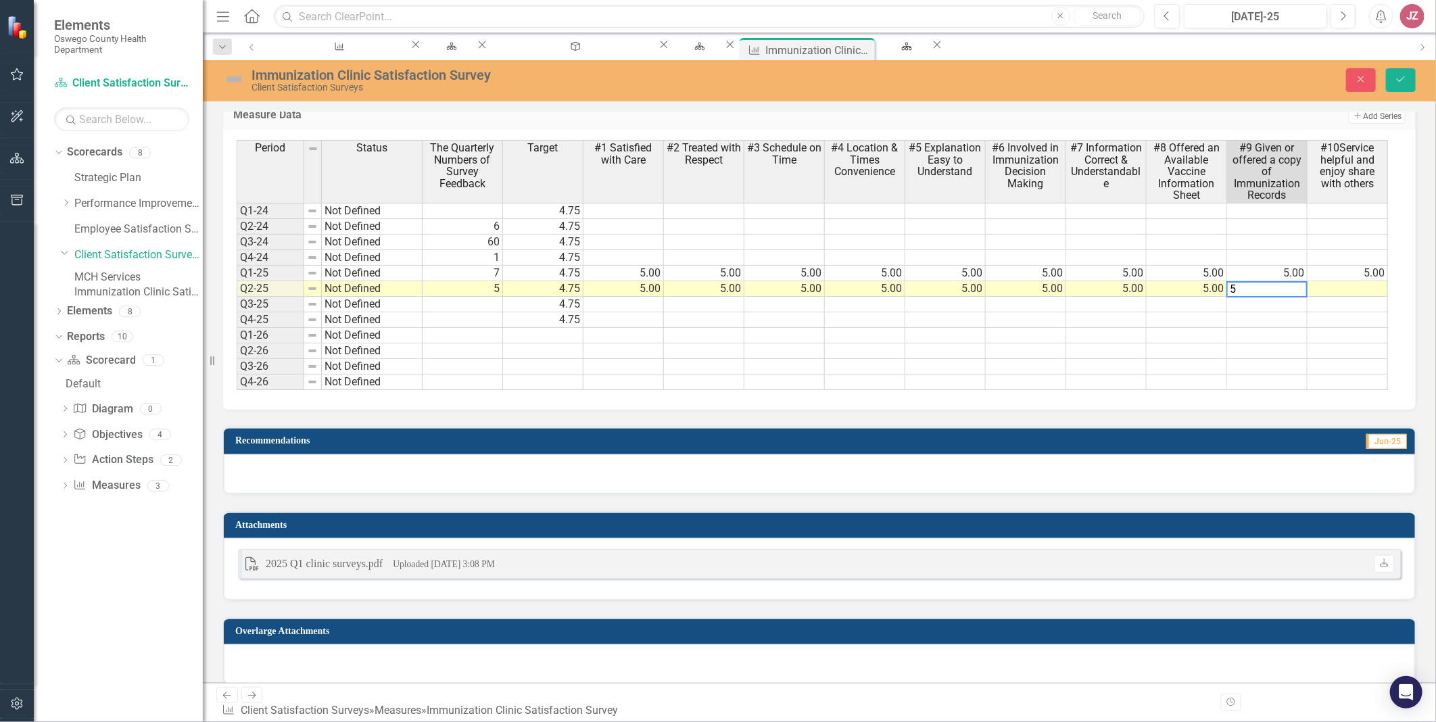
click at [467, 283] on td at bounding box center [1347, 289] width 80 height 16
type textarea "5"
click at [467, 290] on td at bounding box center [1186, 336] width 80 height 16
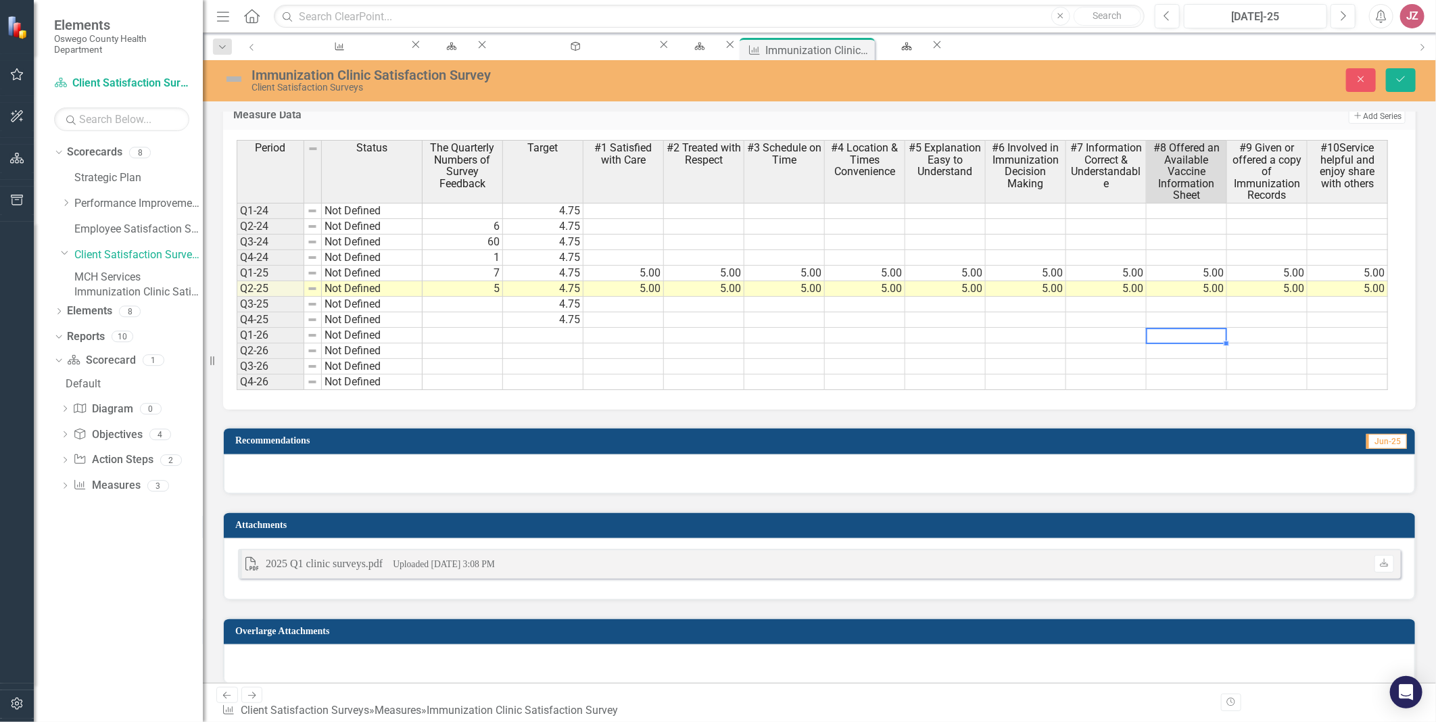
scroll to position [0, 5]
click at [467, 80] on icon "Save" at bounding box center [1401, 78] width 12 height 9
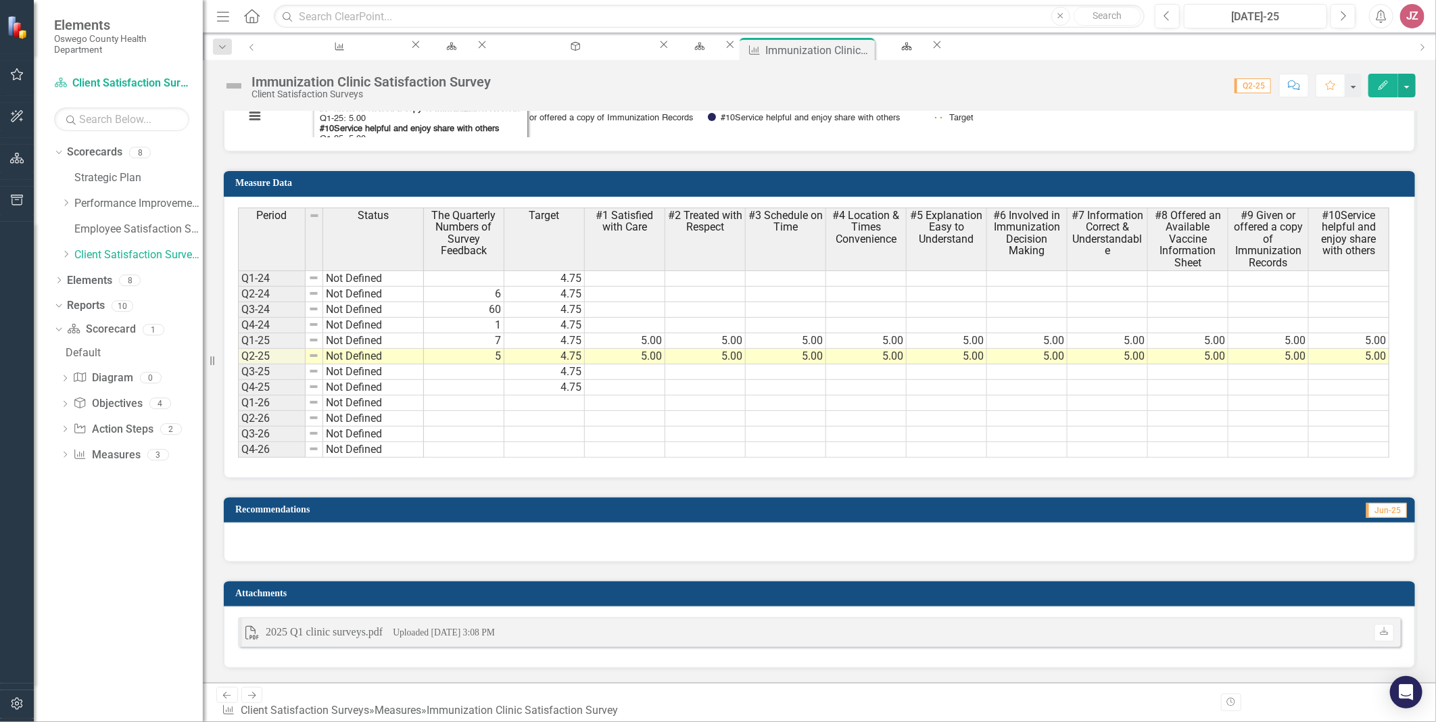
scroll to position [1051, 0]
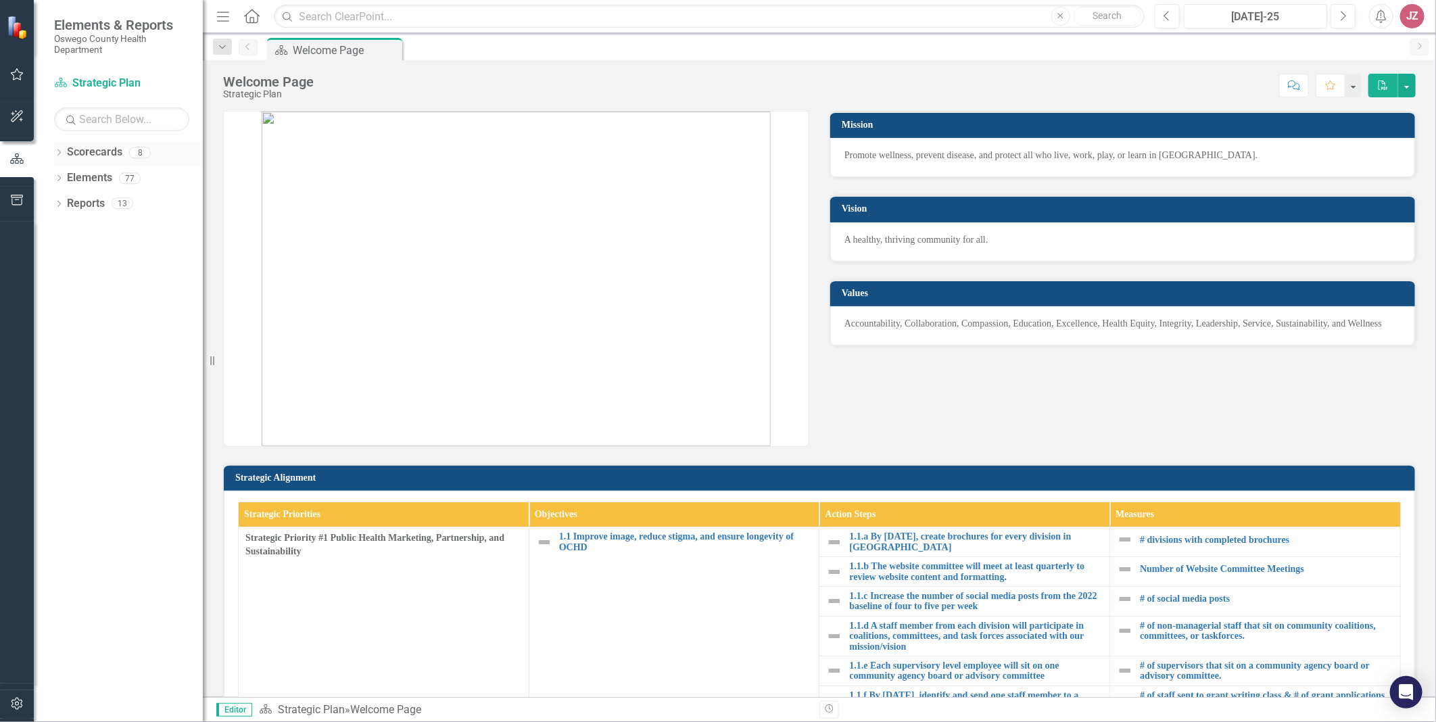
click at [58, 151] on icon "Dropdown" at bounding box center [58, 153] width 9 height 7
click at [62, 255] on icon "Dropdown" at bounding box center [66, 254] width 10 height 8
click at [105, 306] on link "Immunization Clinic Satisfaction Survey" at bounding box center [145, 306] width 115 height 16
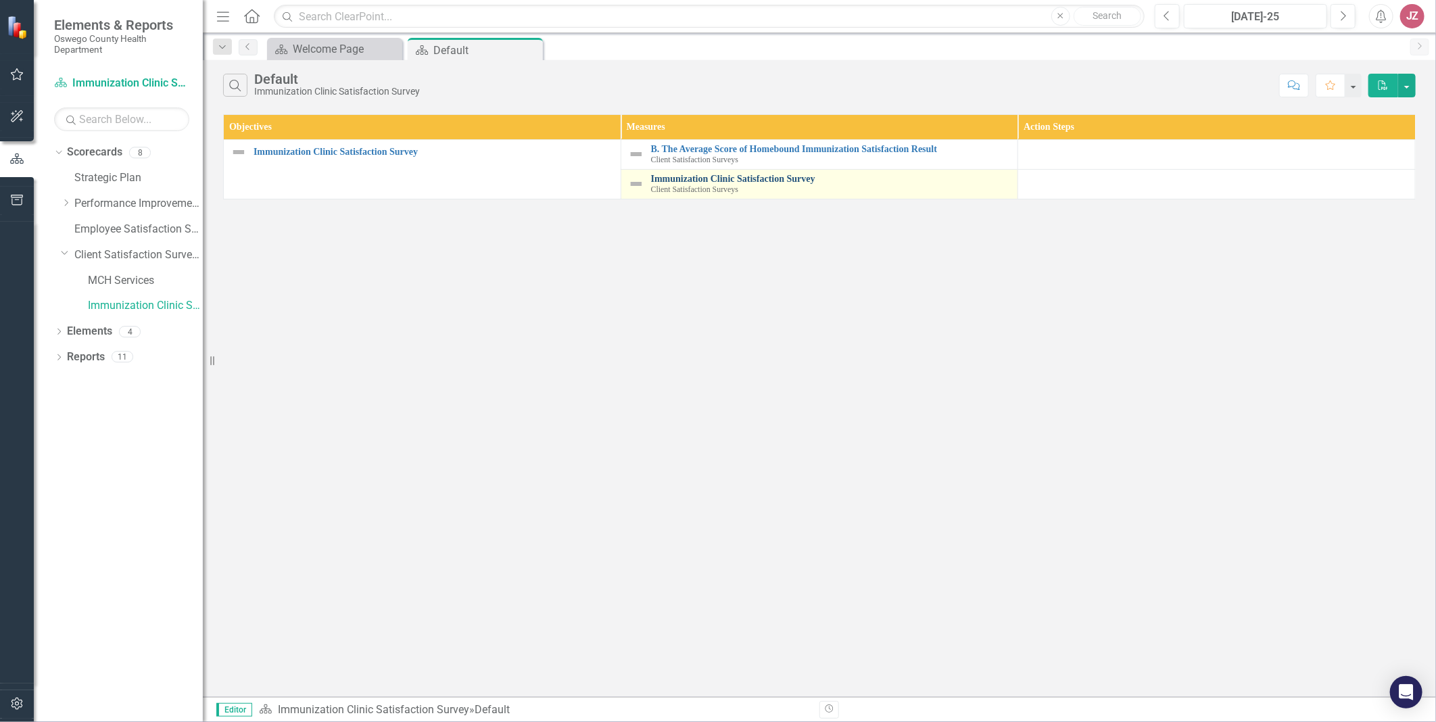
click at [710, 178] on link "Immunization Clinic Satisfaction Survey" at bounding box center [831, 179] width 360 height 10
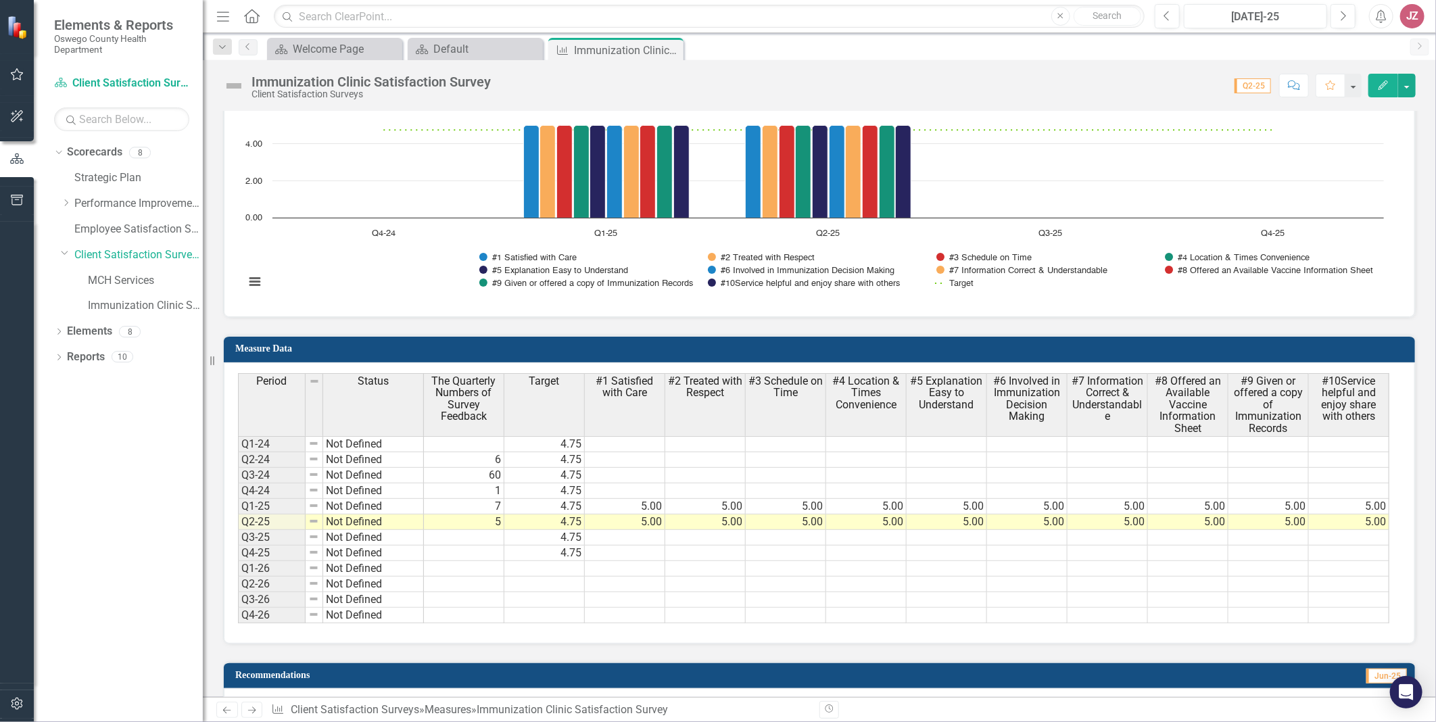
scroll to position [1065, 0]
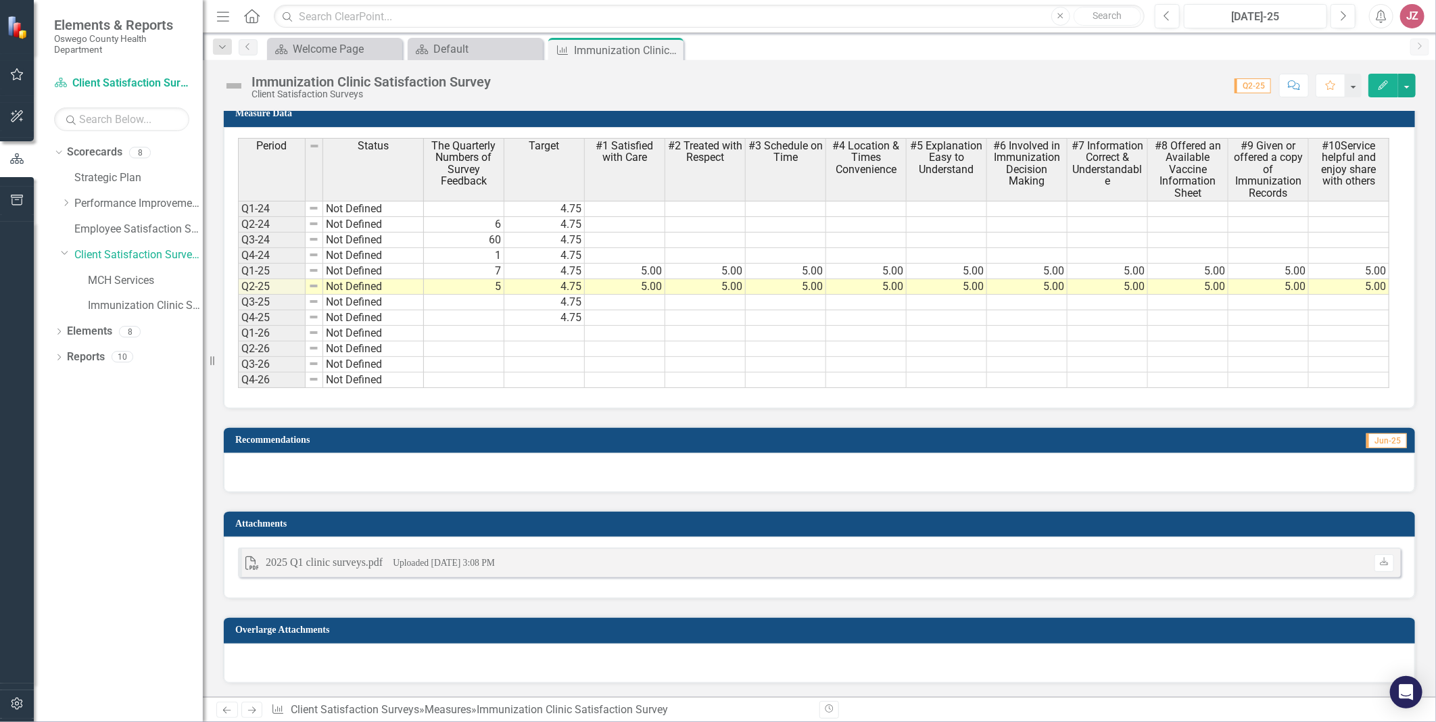
click at [1379, 78] on button "Edit" at bounding box center [1383, 86] width 30 height 24
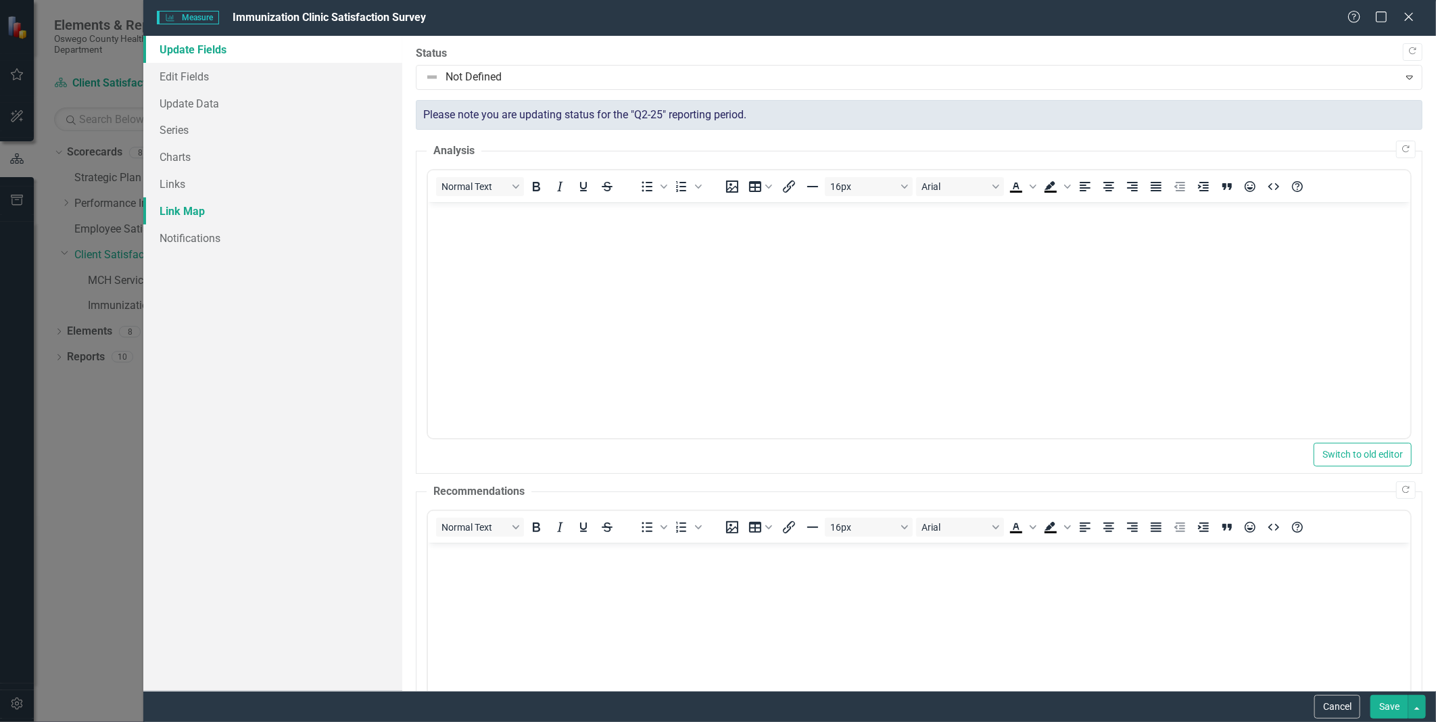
scroll to position [0, 0]
click at [179, 103] on link "Update Data" at bounding box center [272, 103] width 258 height 27
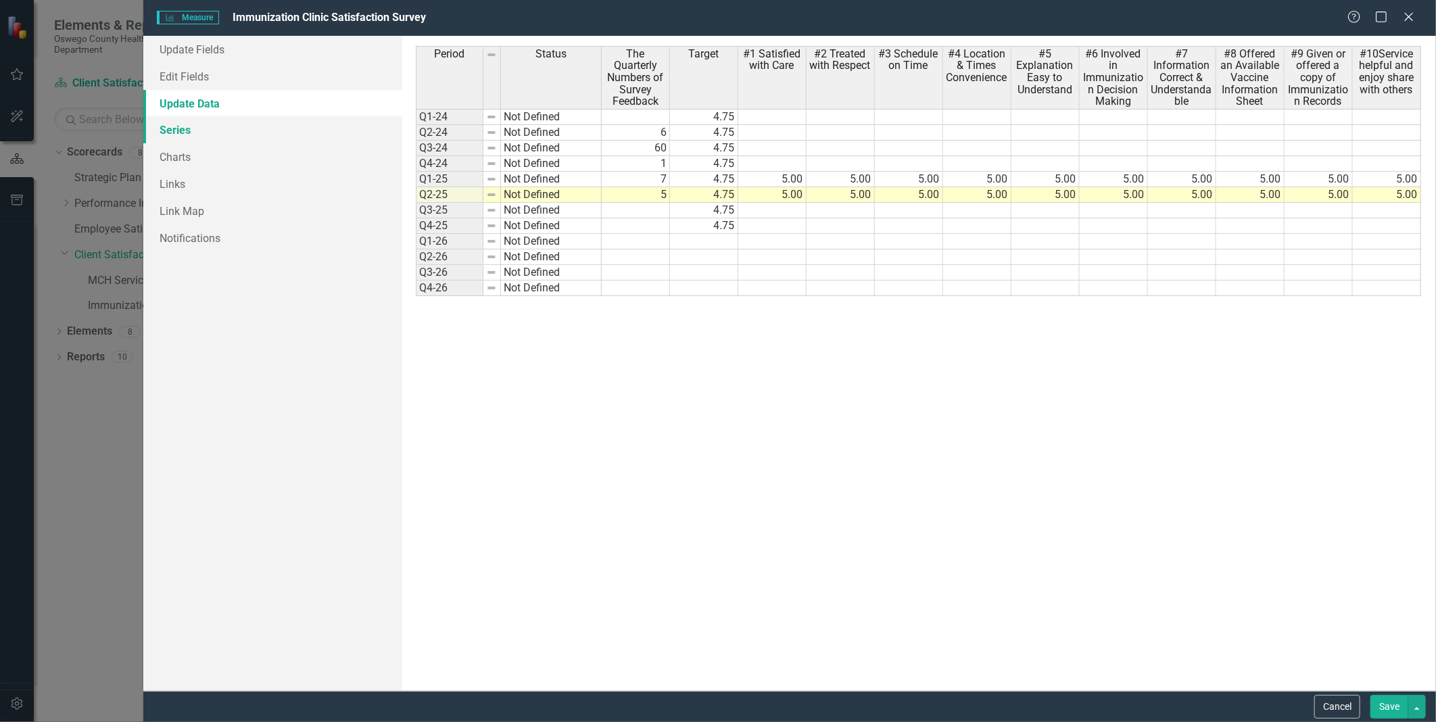
click at [178, 129] on link "Series" at bounding box center [272, 129] width 258 height 27
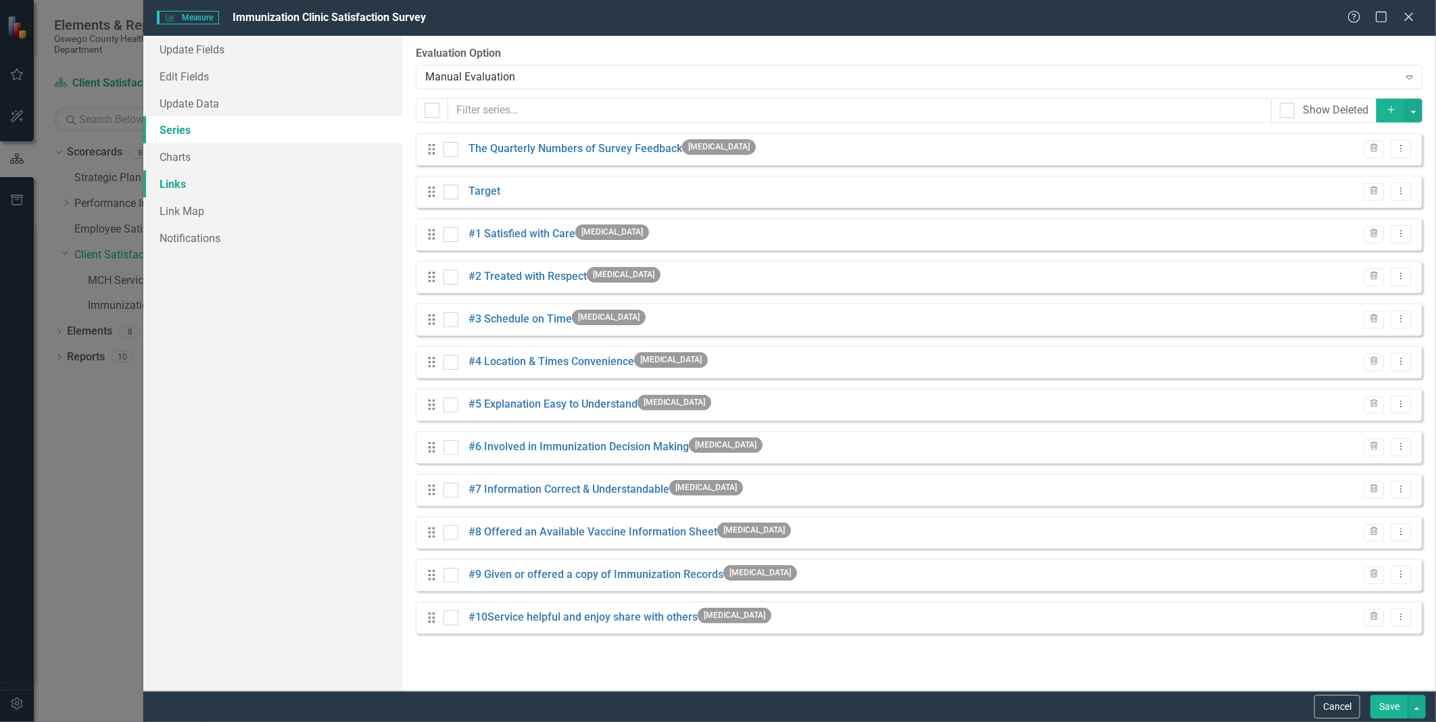
click at [174, 187] on link "Links" at bounding box center [272, 183] width 258 height 27
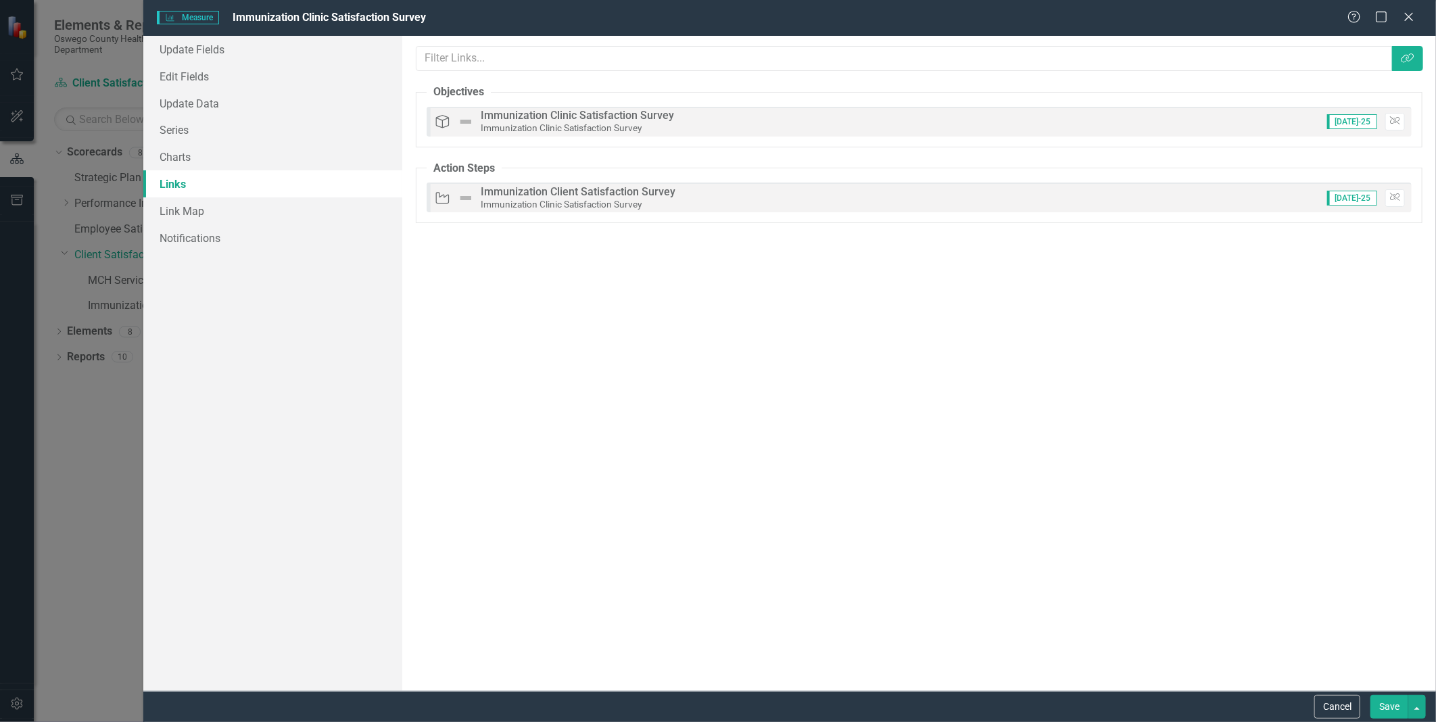
click at [494, 237] on div "Links are one of the most powerful features of ClearPoint. By configuring the l…" at bounding box center [919, 363] width 1034 height 655
click at [191, 54] on link "Update Fields" at bounding box center [272, 49] width 258 height 27
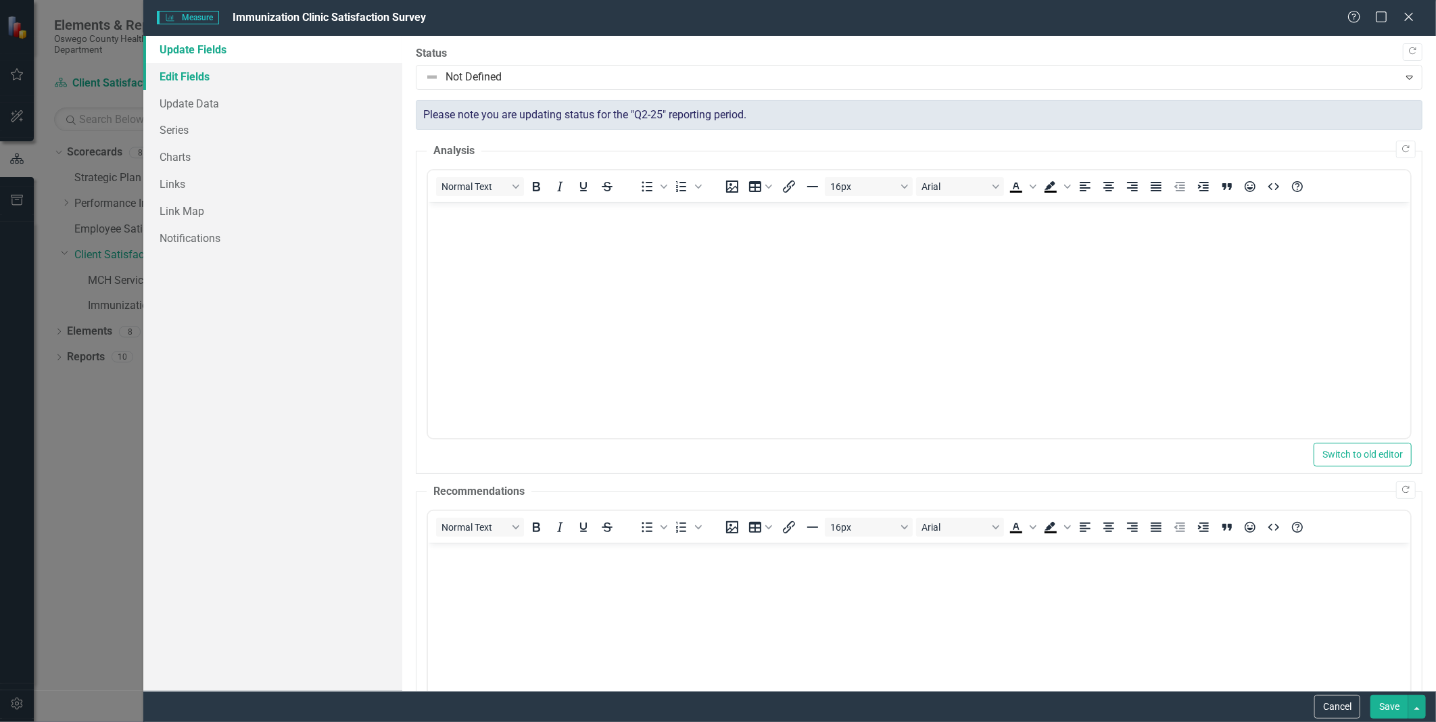
click at [184, 76] on link "Edit Fields" at bounding box center [272, 76] width 258 height 27
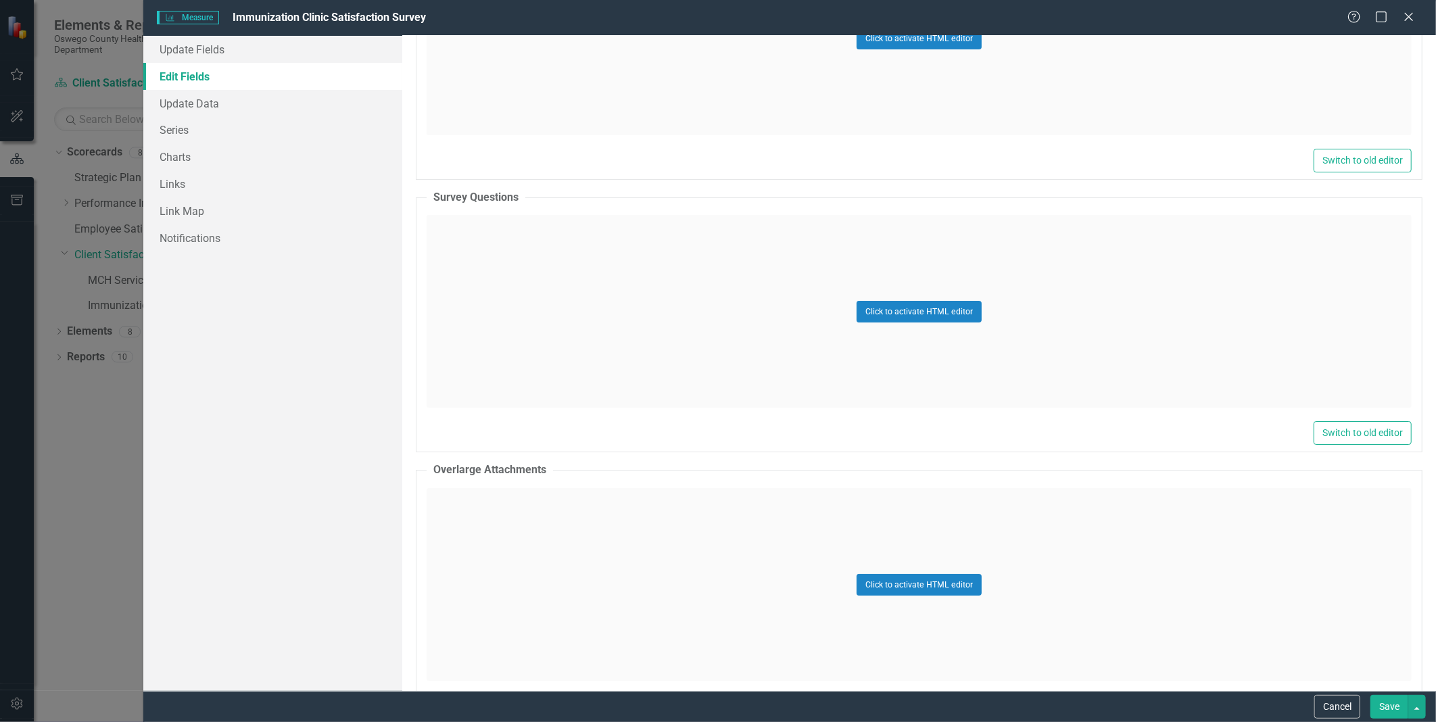
scroll to position [2932, 0]
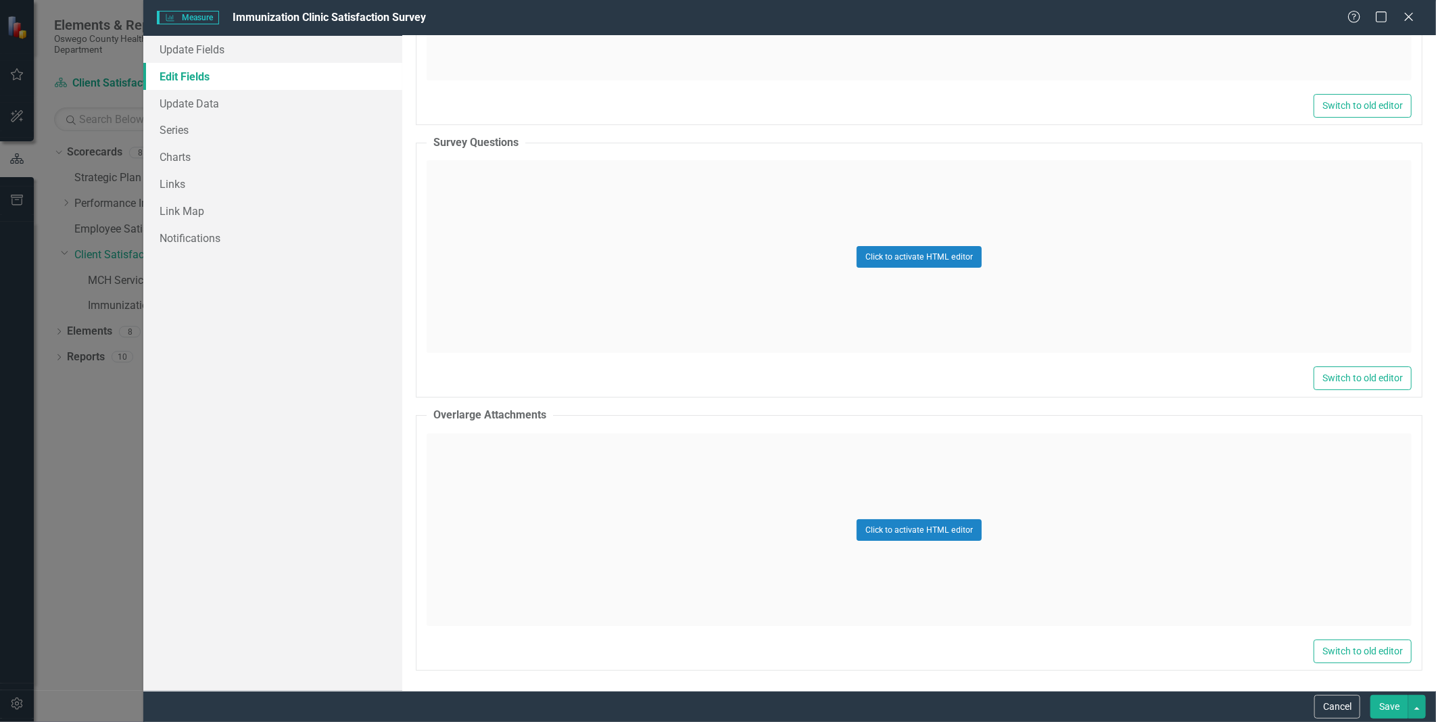
click at [1409, 8] on div "Measure Measure Immunization Clinic Satisfaction Survey Help Maximize Close" at bounding box center [789, 18] width 1293 height 36
click at [1404, 16] on icon "Close" at bounding box center [1408, 16] width 17 height 13
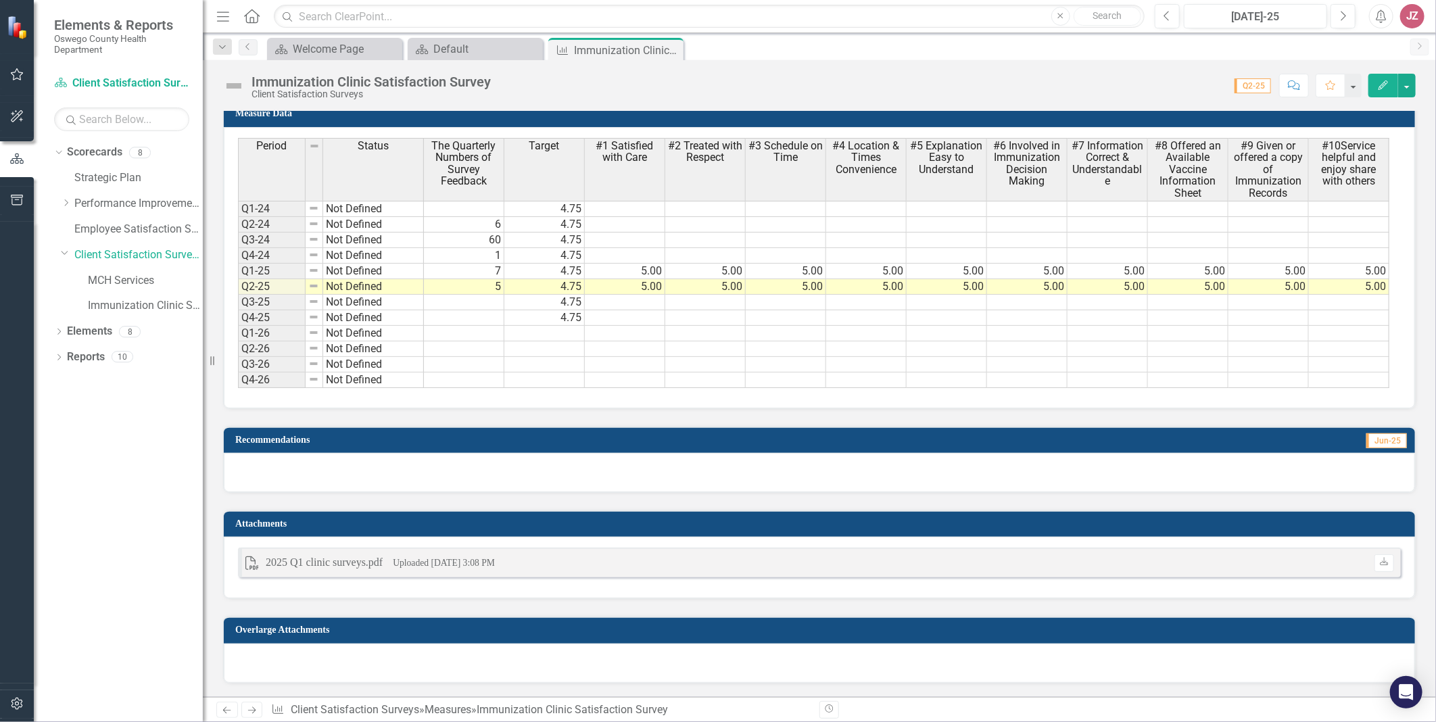
click at [265, 523] on h3 "Attachments" at bounding box center [821, 523] width 1173 height 10
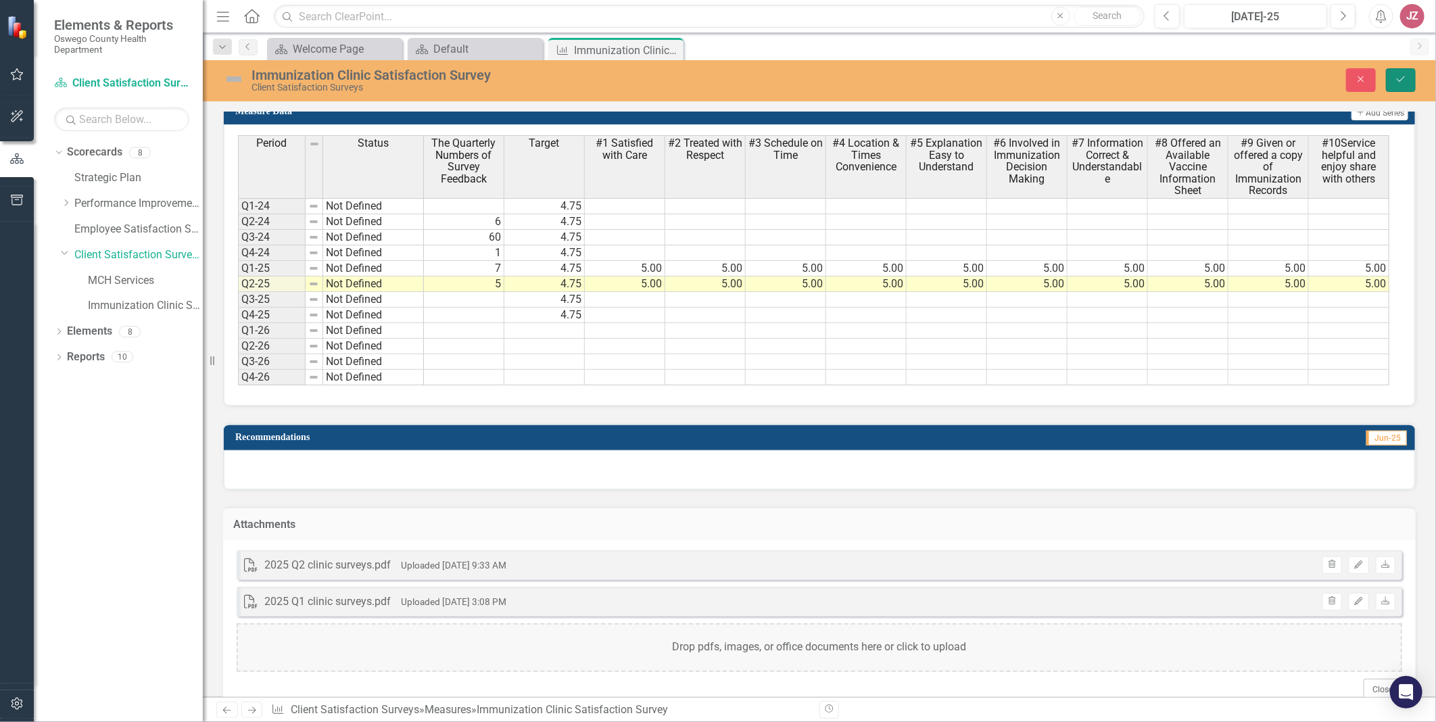
click at [1397, 77] on icon "Save" at bounding box center [1401, 78] width 12 height 9
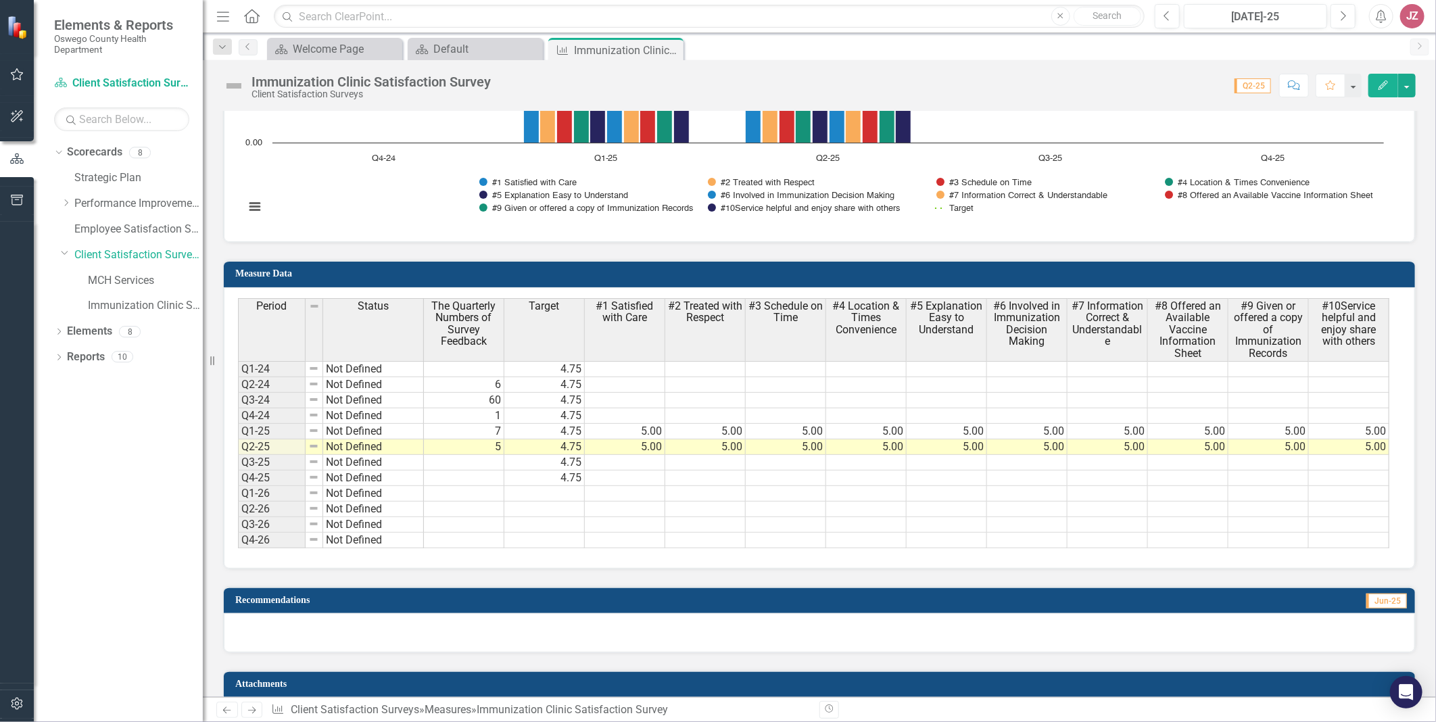
scroll to position [1102, 0]
